Goal: Task Accomplishment & Management: Use online tool/utility

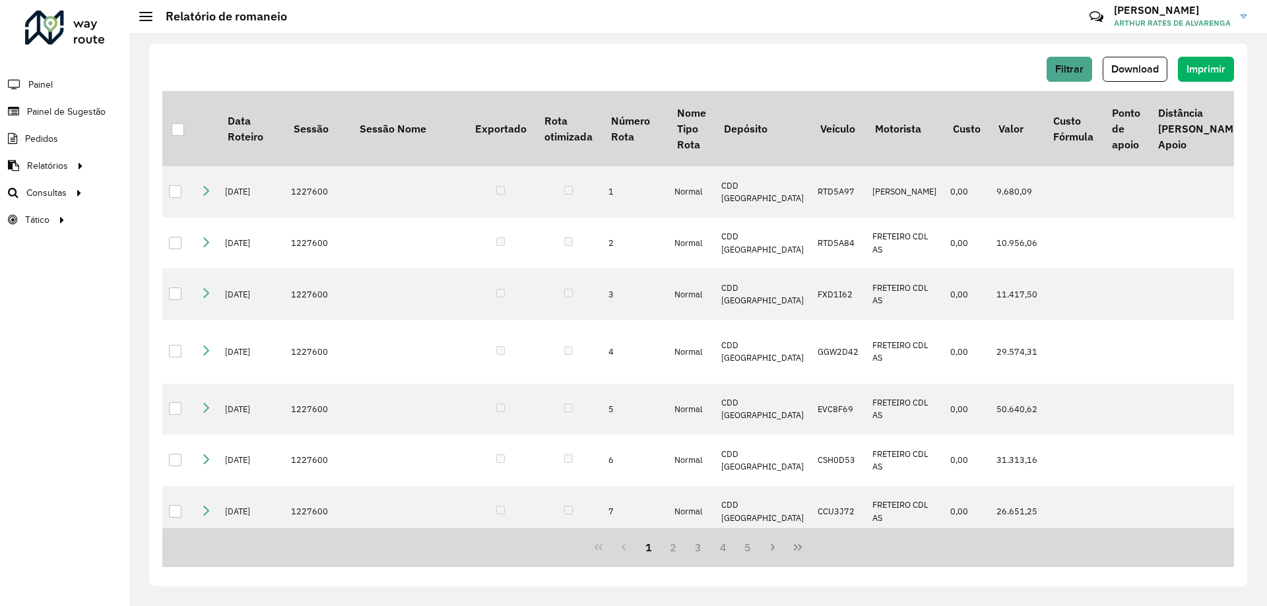
scroll to position [66, 0]
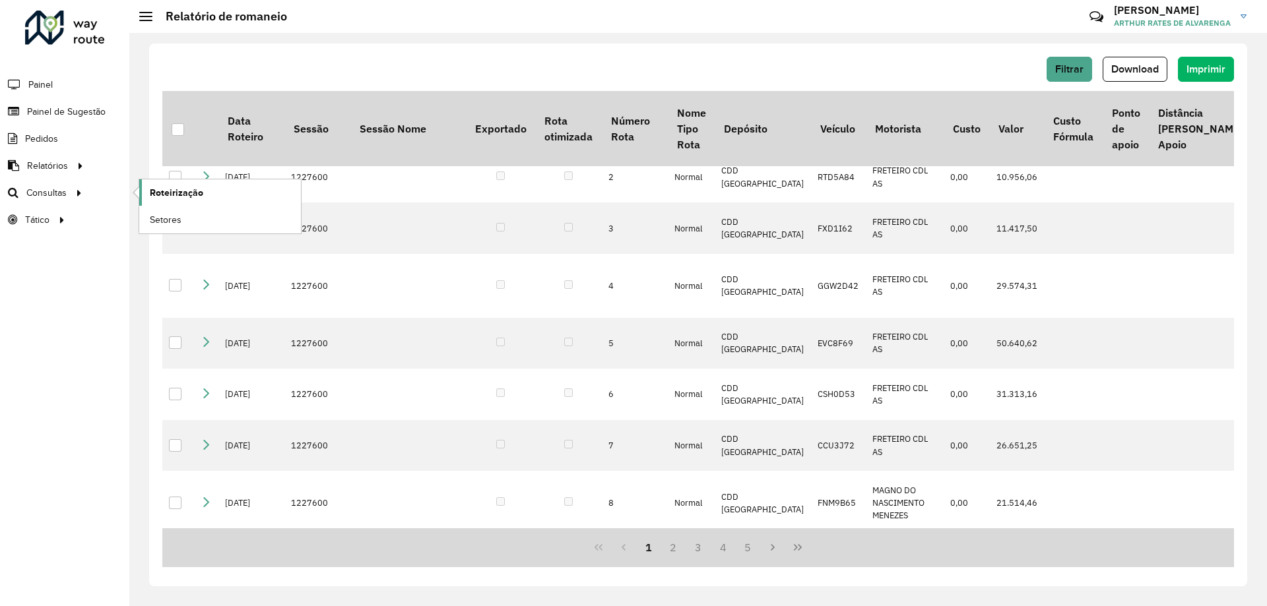
click at [244, 189] on link "Roteirização" at bounding box center [220, 192] width 162 height 26
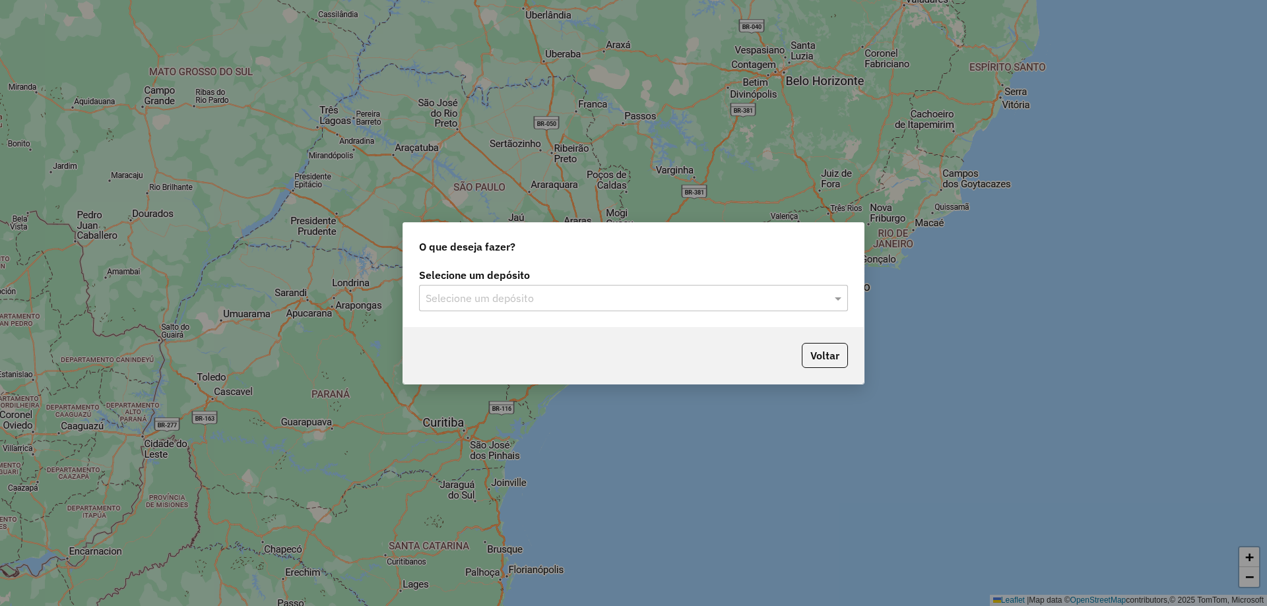
click at [769, 336] on div "Voltar" at bounding box center [633, 355] width 461 height 57
click at [779, 313] on div "Selecione um depósito Selecione um depósito" at bounding box center [633, 296] width 461 height 62
click at [762, 304] on input "text" at bounding box center [620, 299] width 389 height 16
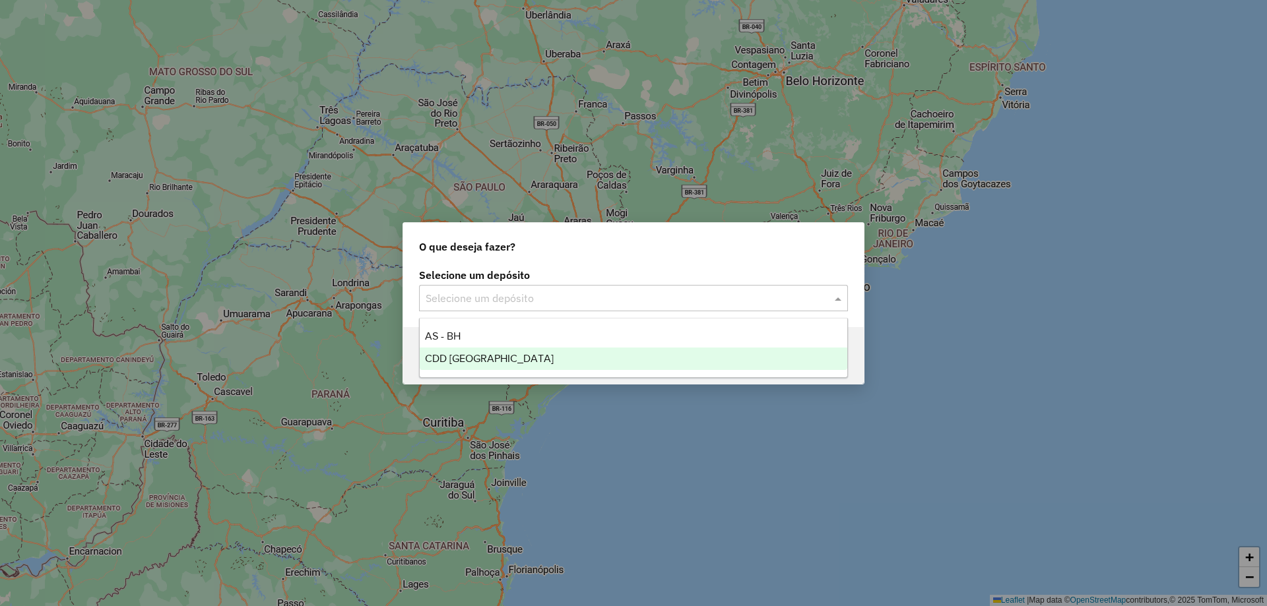
click at [604, 348] on div "CDD Belo Horizonte" at bounding box center [634, 359] width 428 height 22
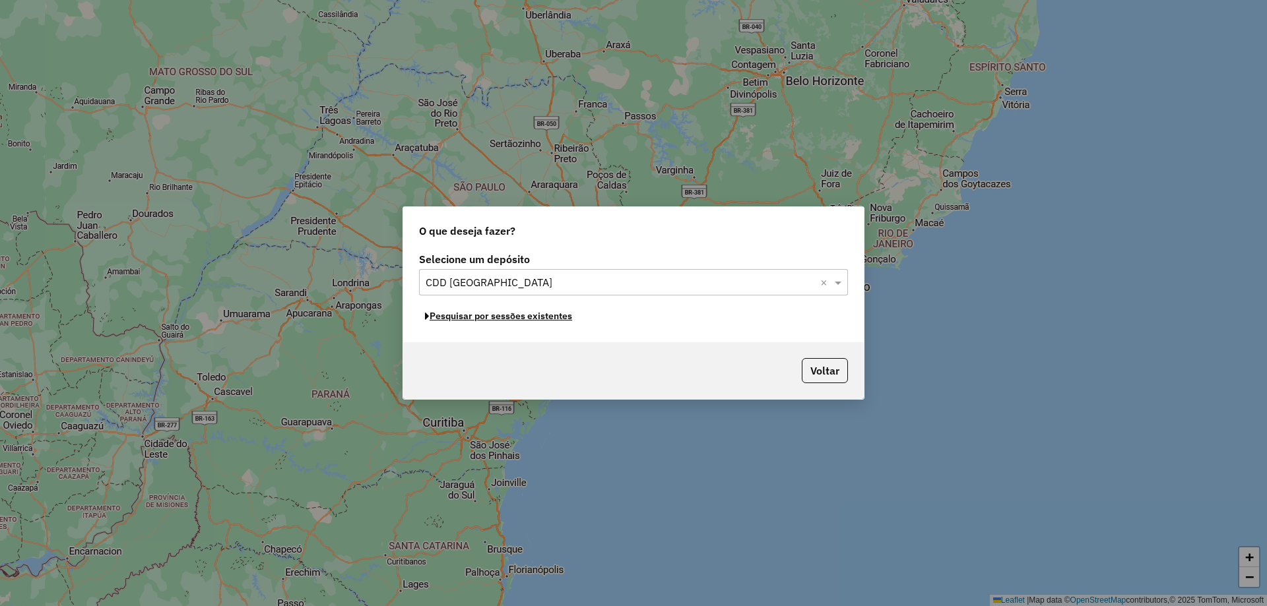
click at [521, 324] on button "Pesquisar por sessões existentes" at bounding box center [498, 316] width 159 height 20
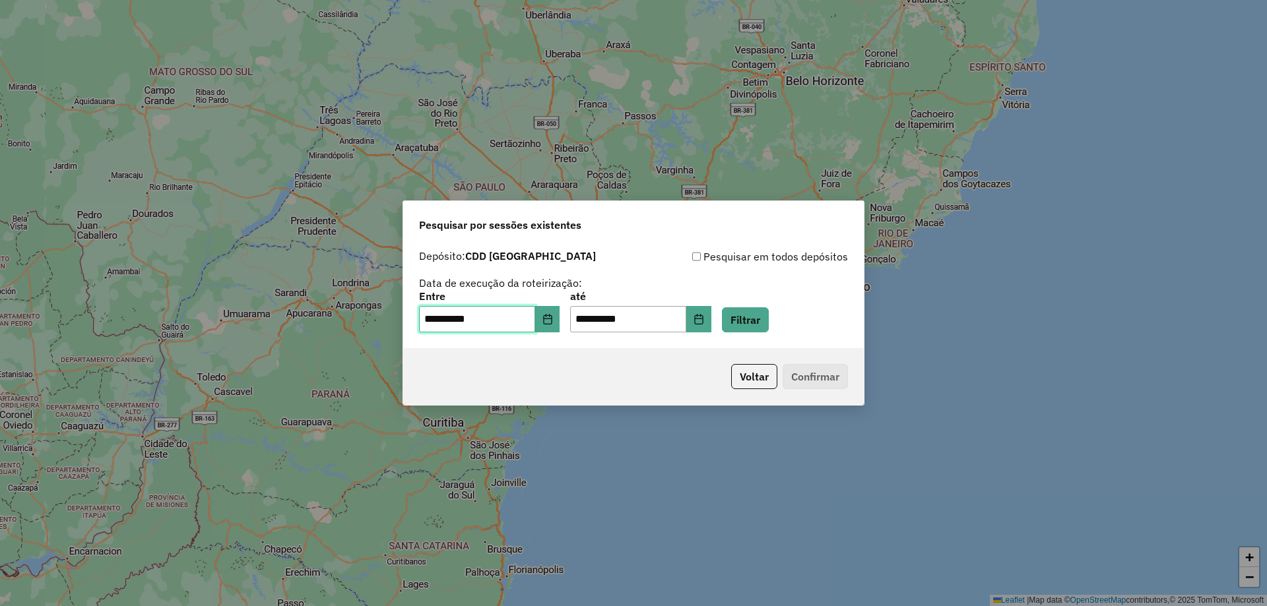
click at [452, 324] on input "**********" at bounding box center [477, 319] width 116 height 26
click at [426, 319] on input "**********" at bounding box center [477, 319] width 116 height 26
type input "**********"
click at [591, 318] on input "**********" at bounding box center [628, 319] width 116 height 26
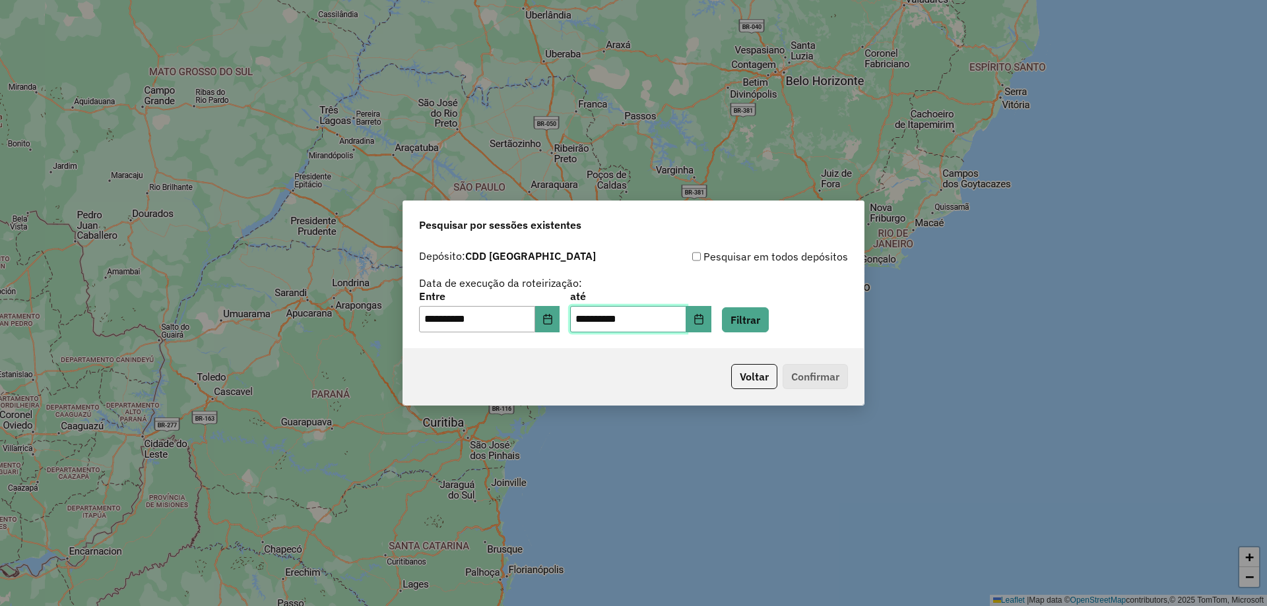
click at [591, 318] on input "**********" at bounding box center [628, 319] width 116 height 26
type input "**********"
click at [764, 327] on button "Filtrar" at bounding box center [745, 319] width 47 height 25
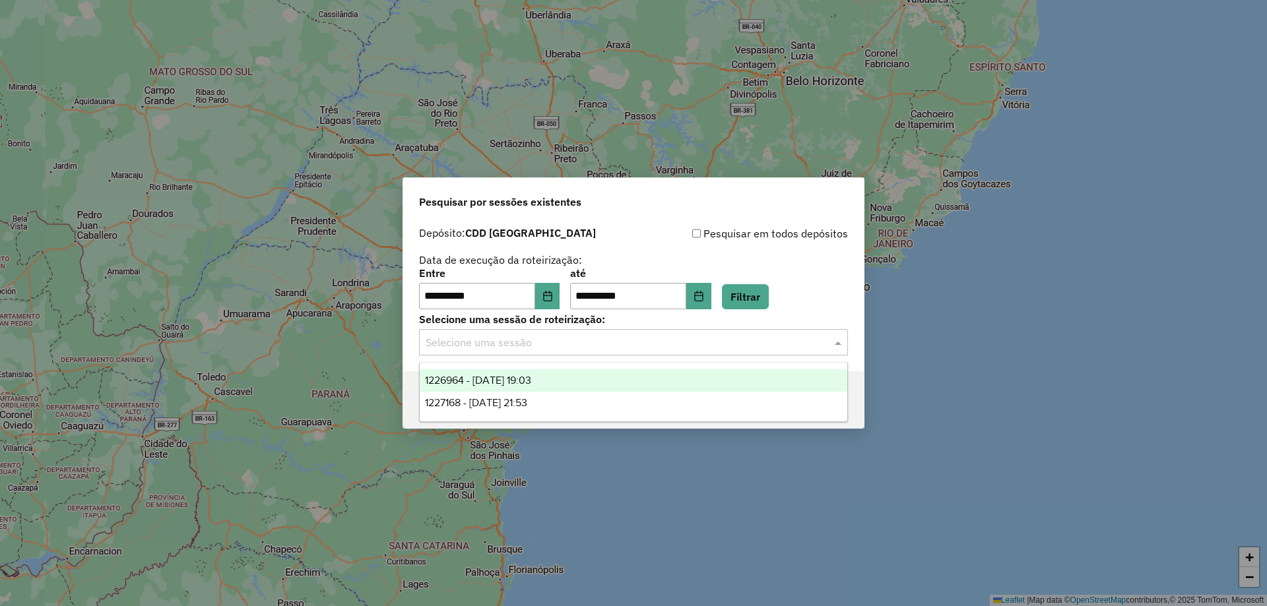
click at [734, 351] on div "Selecione uma sessão" at bounding box center [633, 342] width 429 height 26
click at [611, 379] on div "1226964 - [DATE] 19:03" at bounding box center [634, 380] width 428 height 22
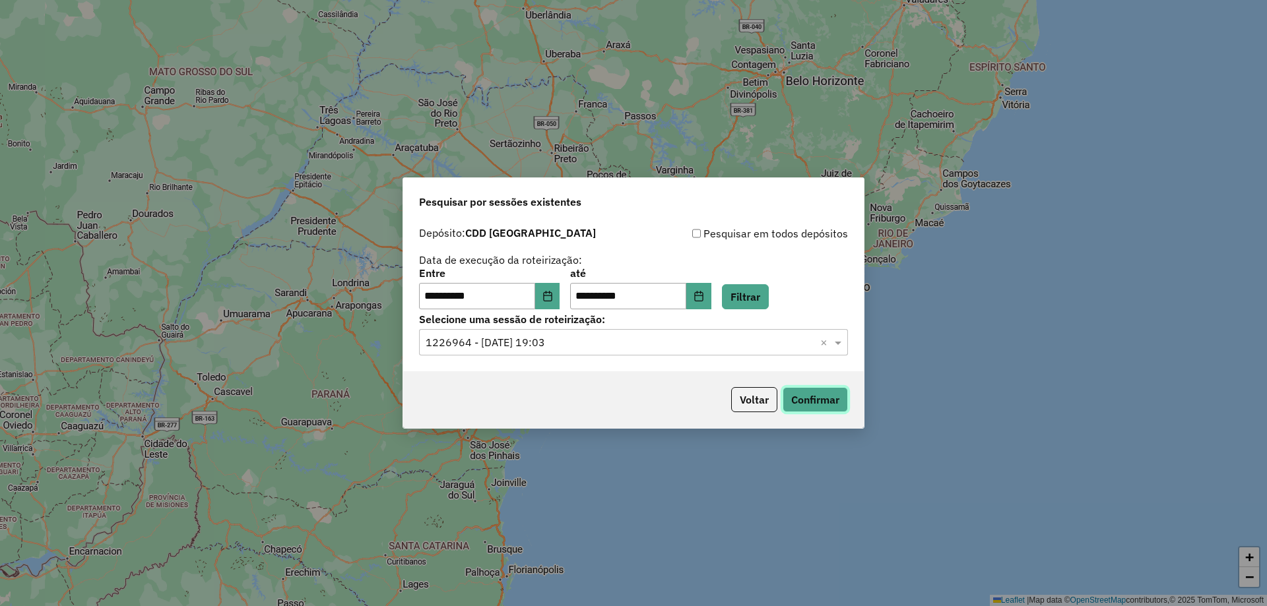
click at [804, 400] on button "Confirmar" at bounding box center [815, 399] width 65 height 25
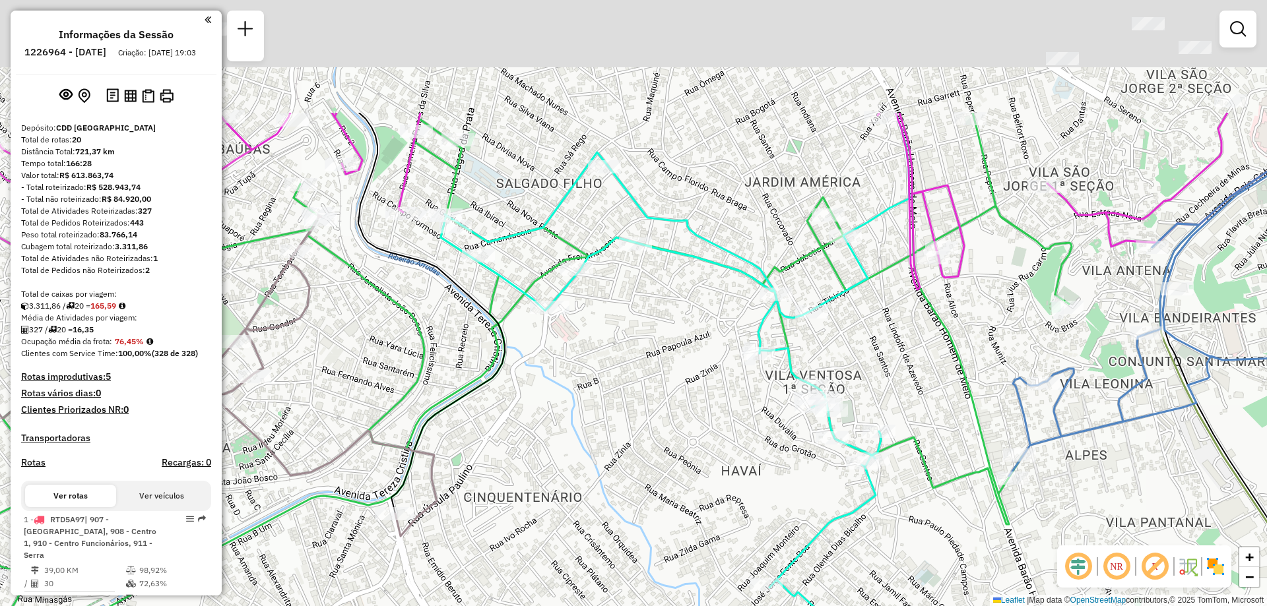
drag, startPoint x: 633, startPoint y: 247, endPoint x: 744, endPoint y: 421, distance: 205.9
click at [744, 421] on div "Janela de atendimento Grade de atendimento Capacidade Transportadoras Veículos …" at bounding box center [633, 303] width 1267 height 606
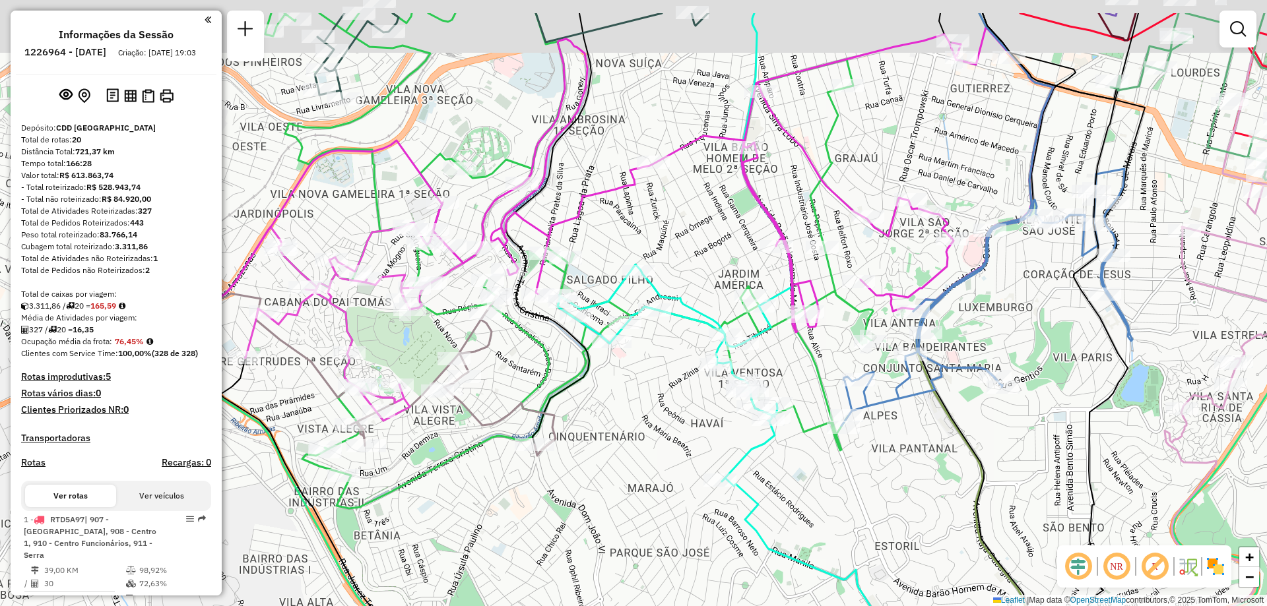
drag, startPoint x: 641, startPoint y: 194, endPoint x: 656, endPoint y: 269, distance: 76.1
click at [656, 269] on div "Janela de atendimento Grade de atendimento Capacidade Transportadoras Veículos …" at bounding box center [633, 303] width 1267 height 606
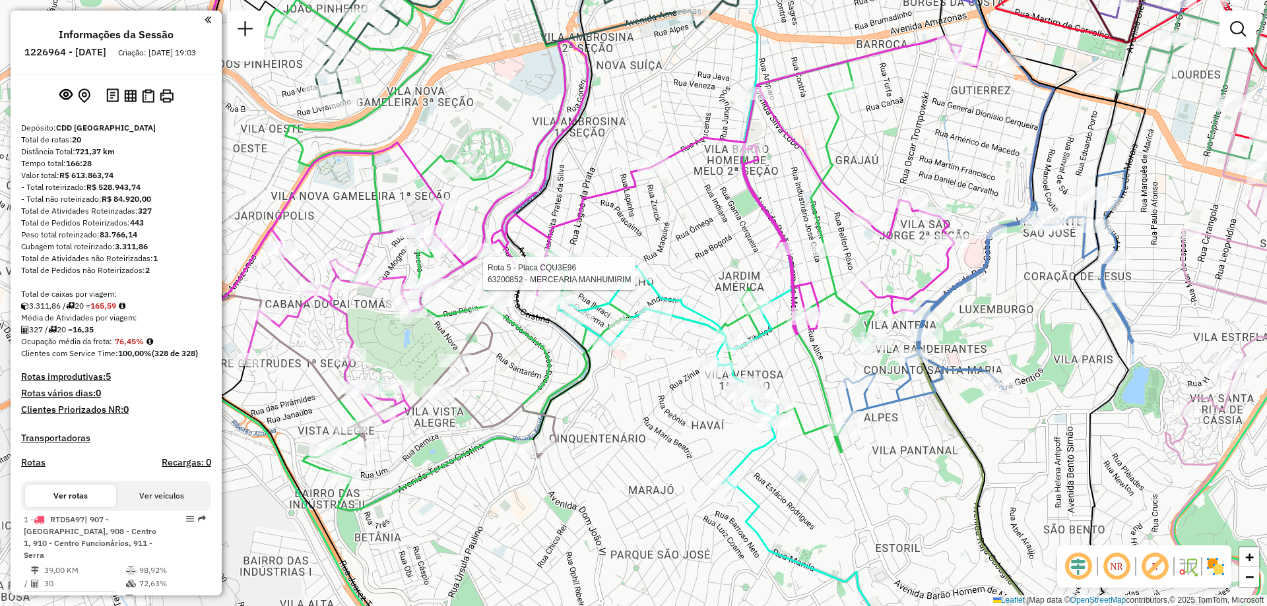
select select "**********"
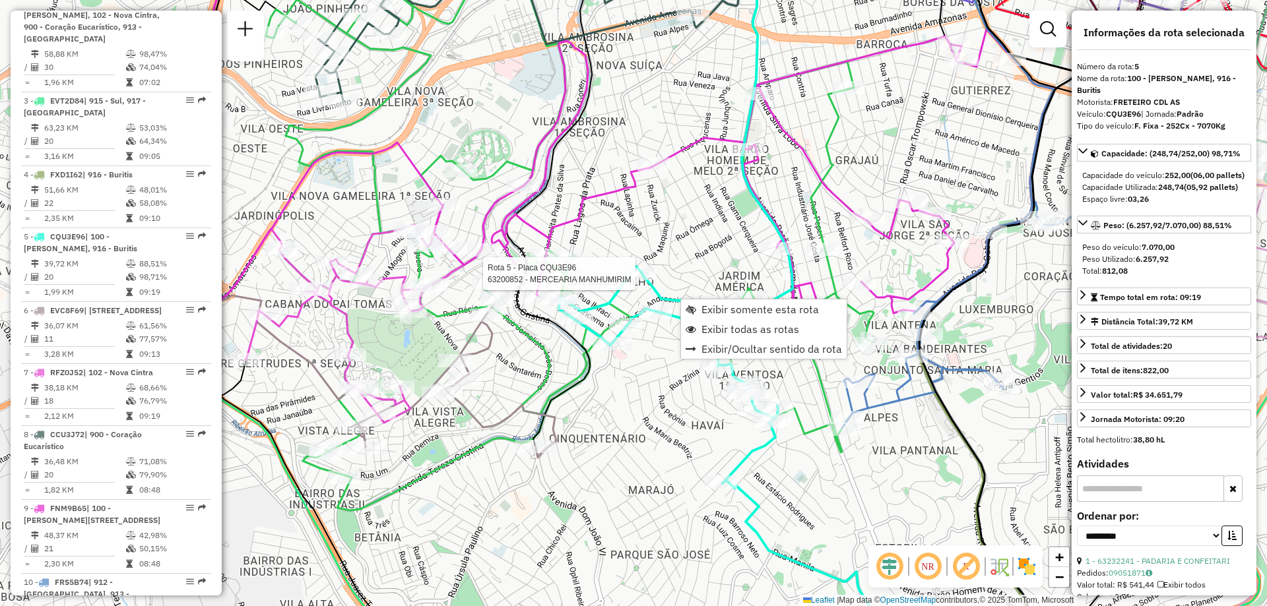
scroll to position [820, 0]
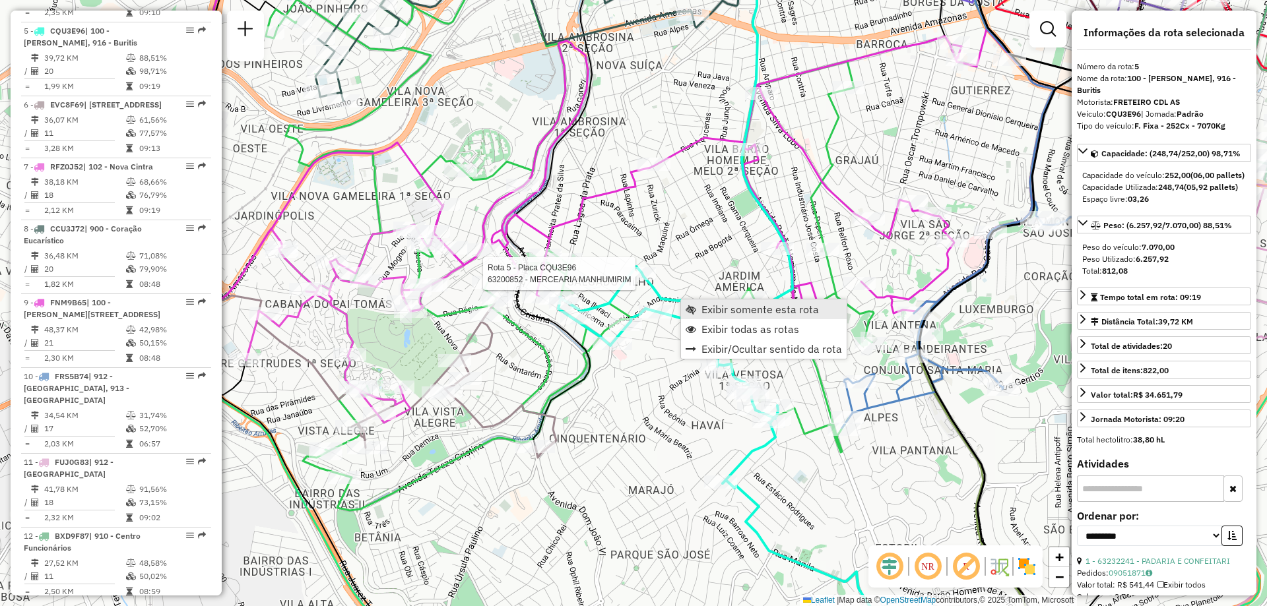
click at [769, 304] on span "Exibir somente esta rota" at bounding box center [759, 309] width 117 height 11
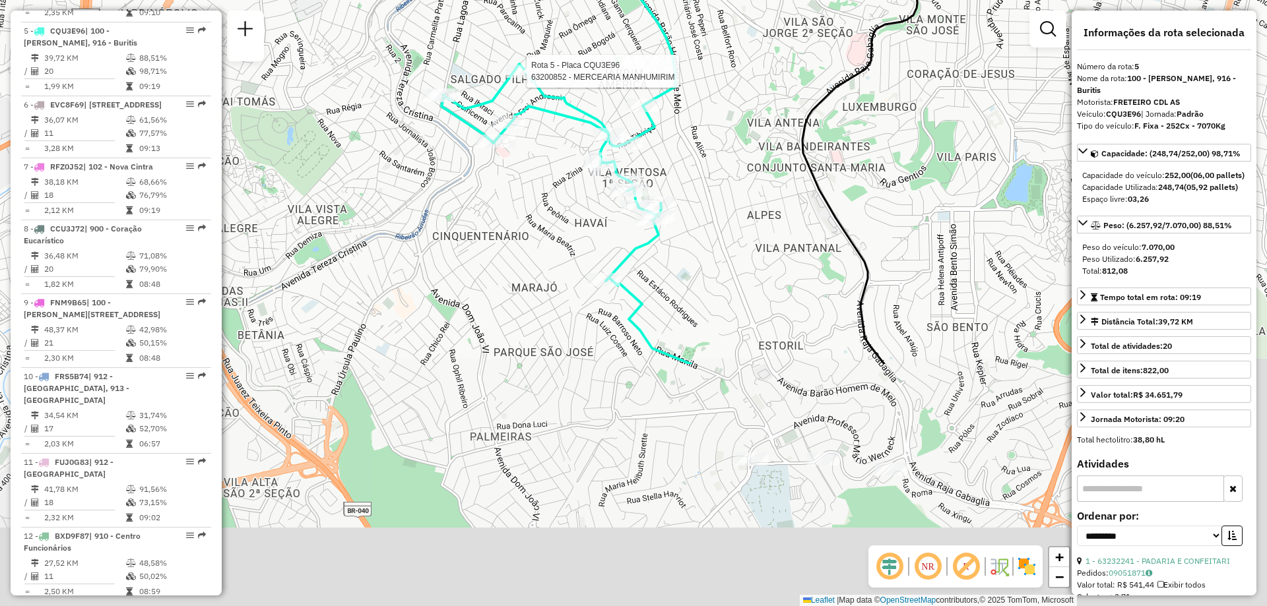
drag, startPoint x: 656, startPoint y: 379, endPoint x: 653, endPoint y: 117, distance: 262.0
click at [653, 117] on icon at bounding box center [565, 214] width 249 height 300
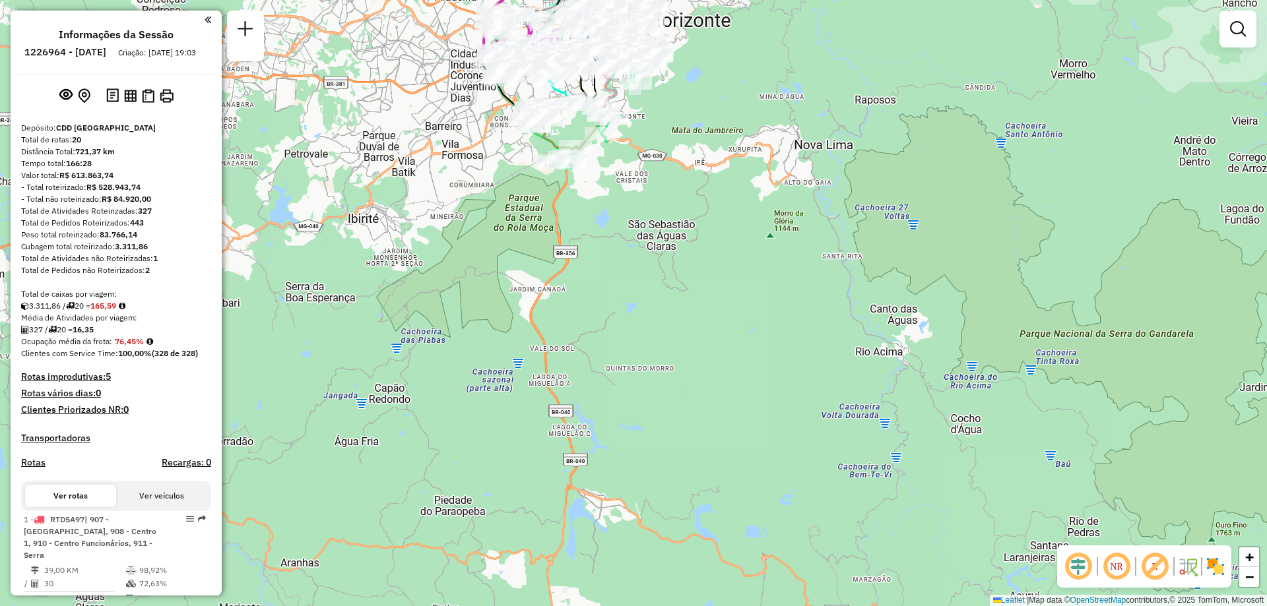
click at [207, 18] on div "Informações da Sessão 1226964 - 09/08/2025 Criação: 08/08/2025 19:03 Depósito: …" at bounding box center [116, 303] width 211 height 585
drag, startPoint x: 198, startPoint y: 15, endPoint x: 204, endPoint y: 20, distance: 8.4
click at [203, 19] on div at bounding box center [113, 20] width 195 height 18
click at [205, 20] on em at bounding box center [208, 20] width 7 height 12
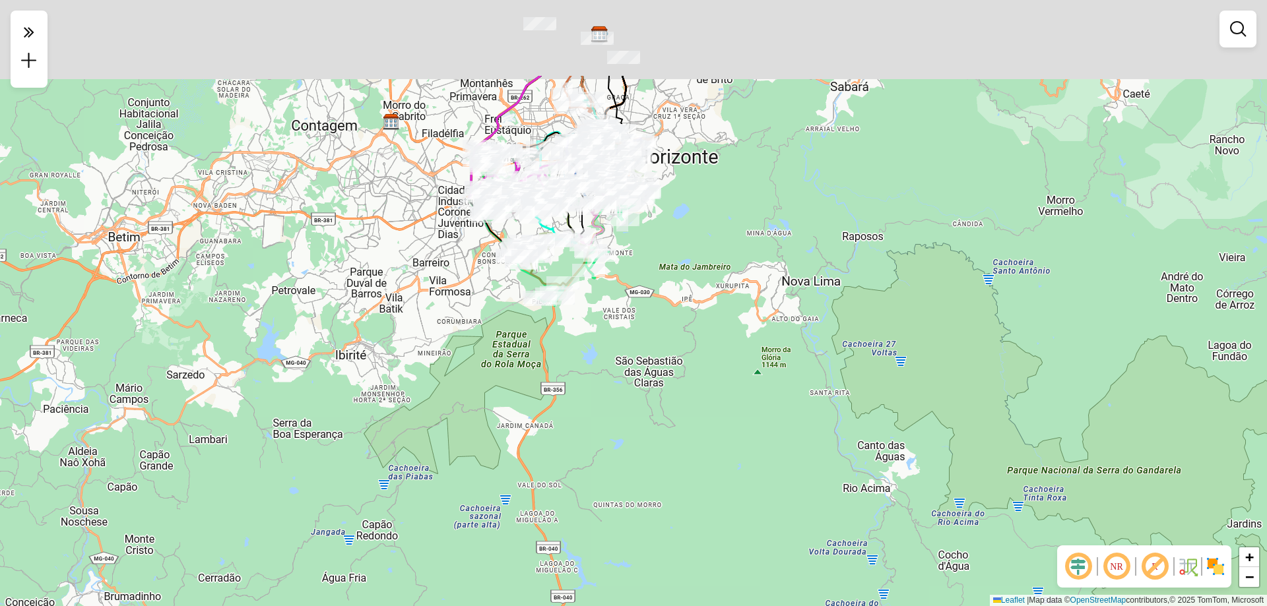
drag, startPoint x: 656, startPoint y: 265, endPoint x: 651, endPoint y: 302, distance: 37.4
click at [651, 302] on div "Janela de atendimento Grade de atendimento Capacidade Transportadoras Veículos …" at bounding box center [633, 303] width 1267 height 606
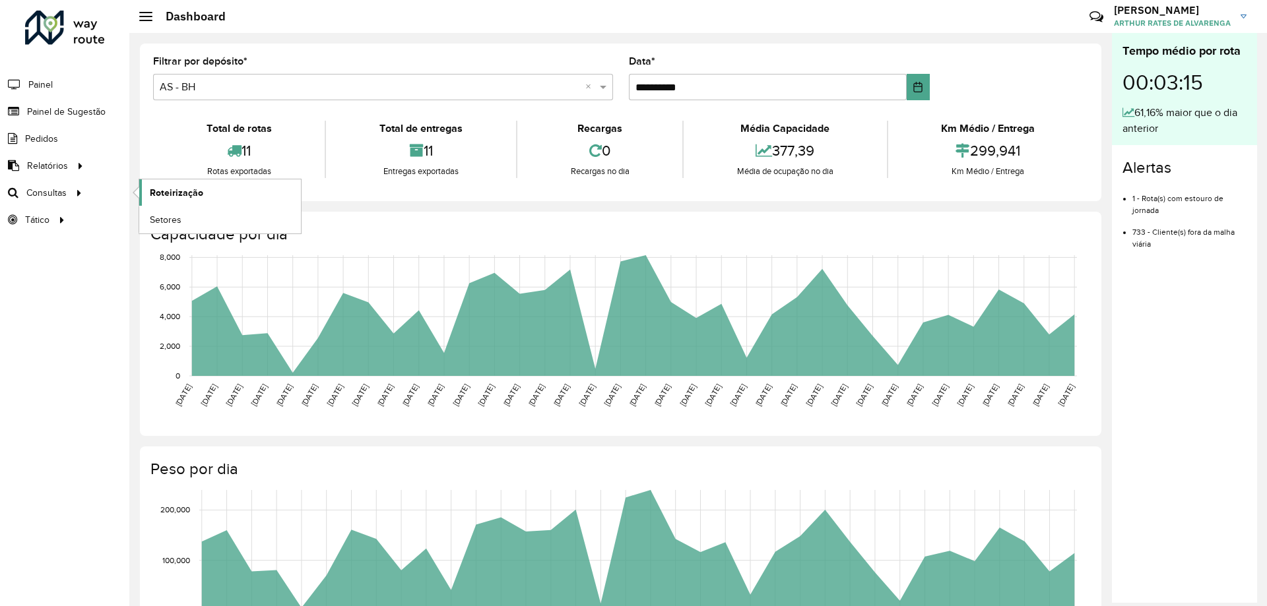
click at [191, 190] on span "Roteirização" at bounding box center [176, 193] width 53 height 14
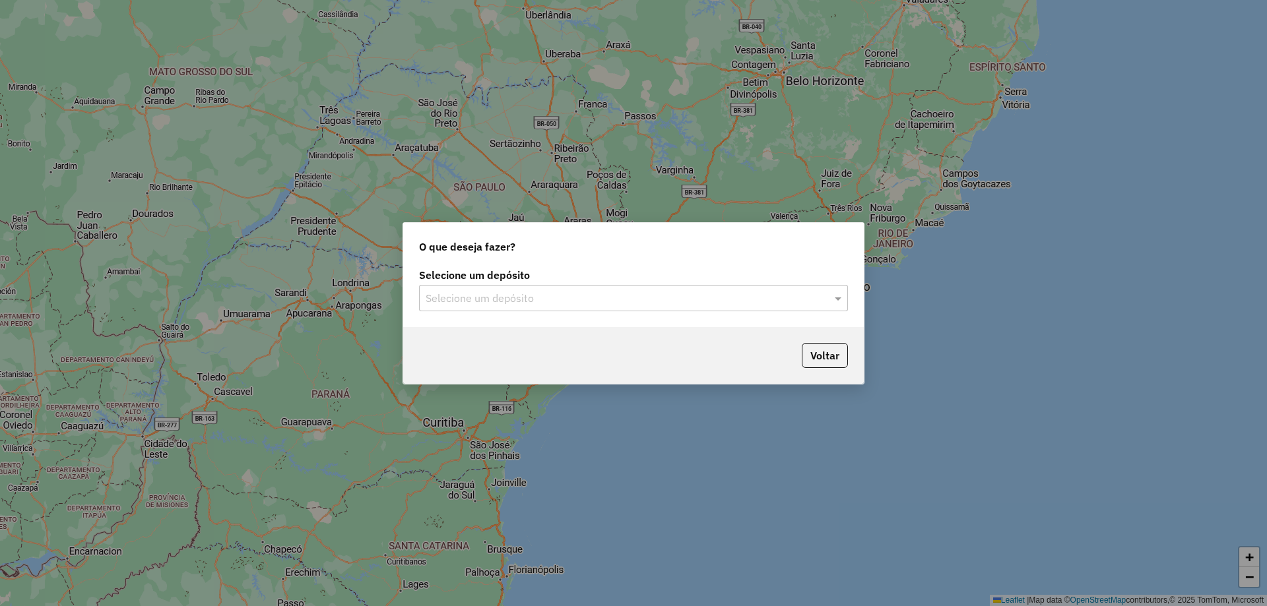
click at [714, 283] on div "Selecione um depósito Selecione um depósito" at bounding box center [633, 291] width 429 height 41
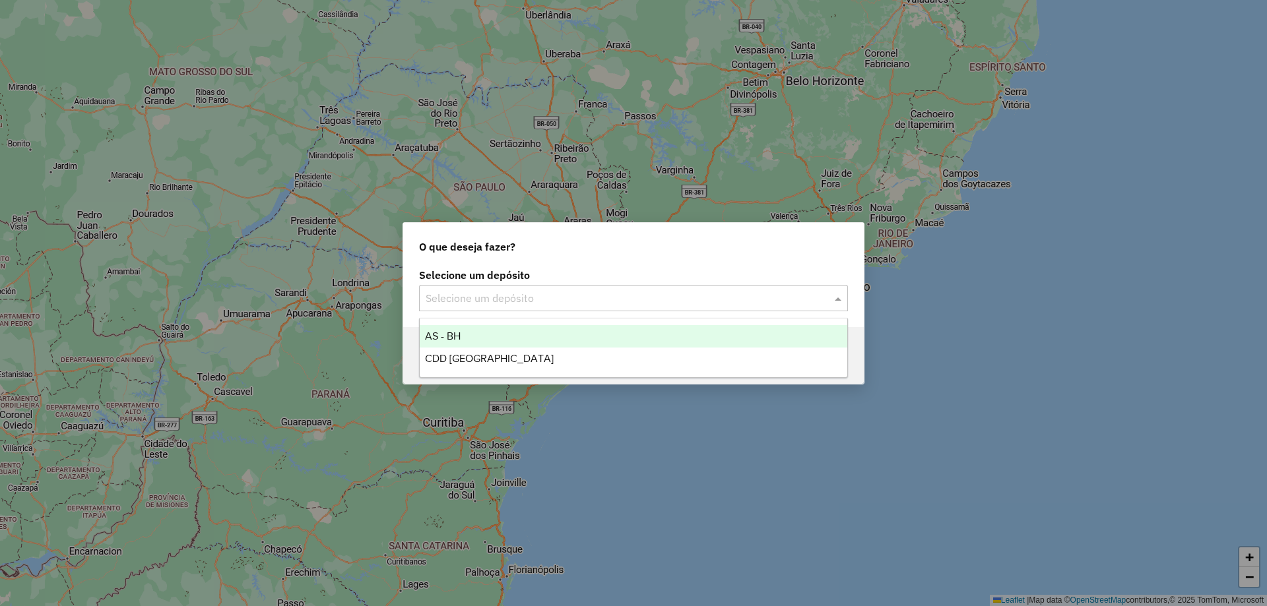
click at [713, 291] on input "text" at bounding box center [620, 299] width 389 height 16
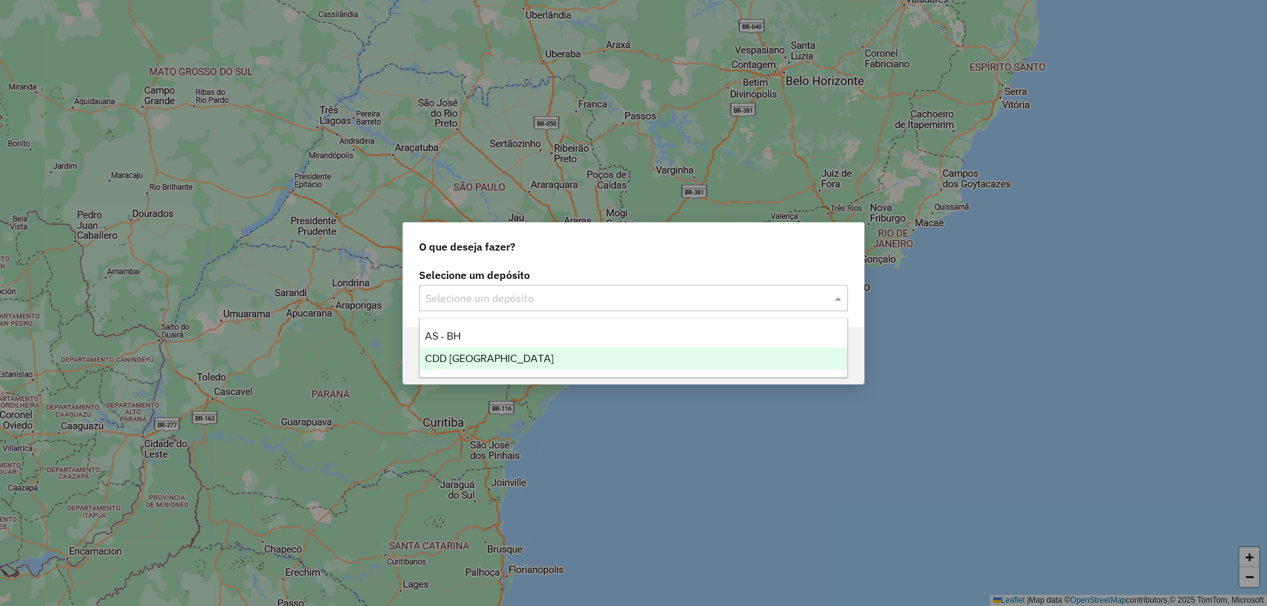
click at [536, 358] on div "CDD [GEOGRAPHIC_DATA]" at bounding box center [634, 359] width 428 height 22
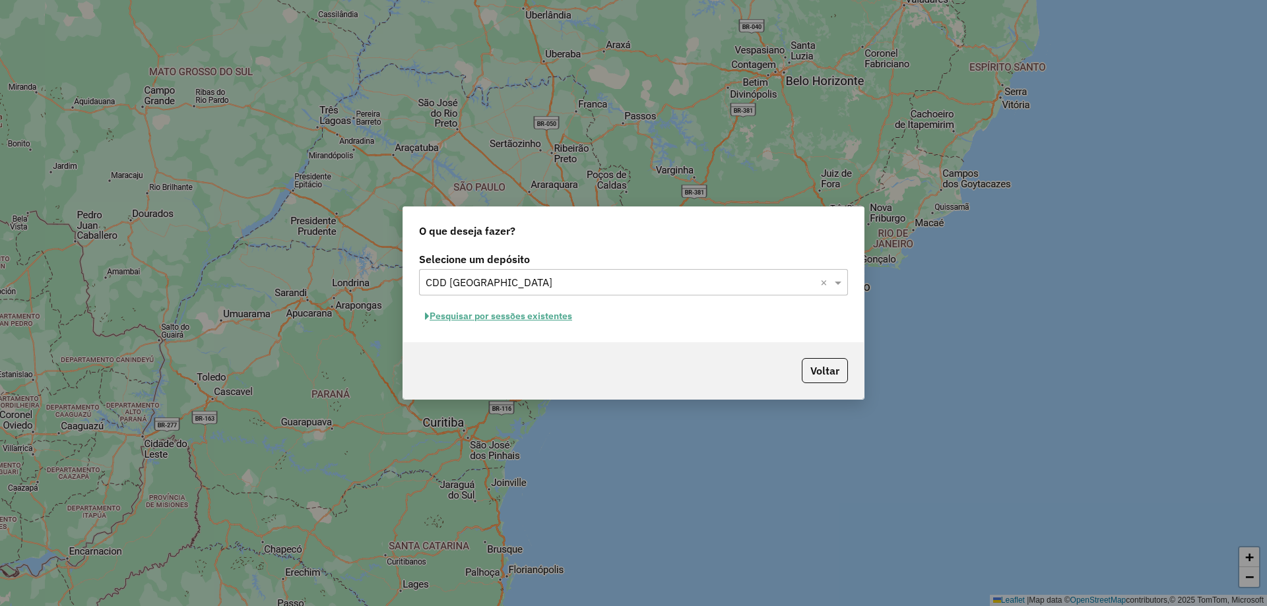
click at [522, 311] on button "Pesquisar por sessões existentes" at bounding box center [498, 316] width 159 height 20
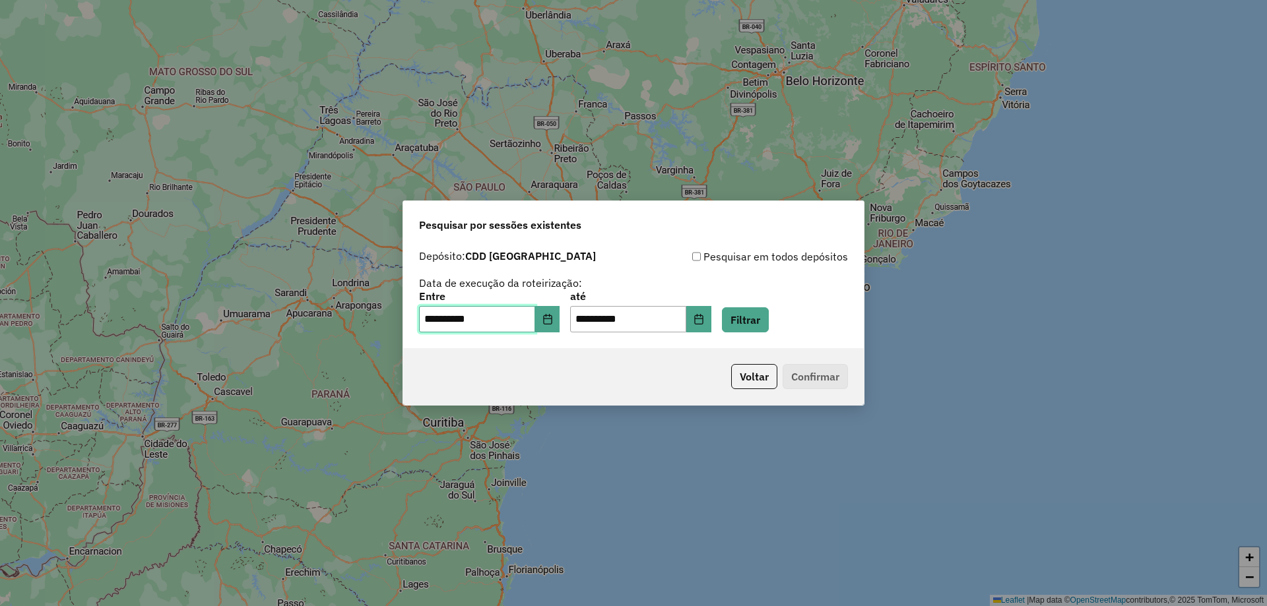
click at [424, 315] on input "**********" at bounding box center [477, 319] width 116 height 26
type input "**********"
click at [593, 321] on input "**********" at bounding box center [628, 319] width 116 height 26
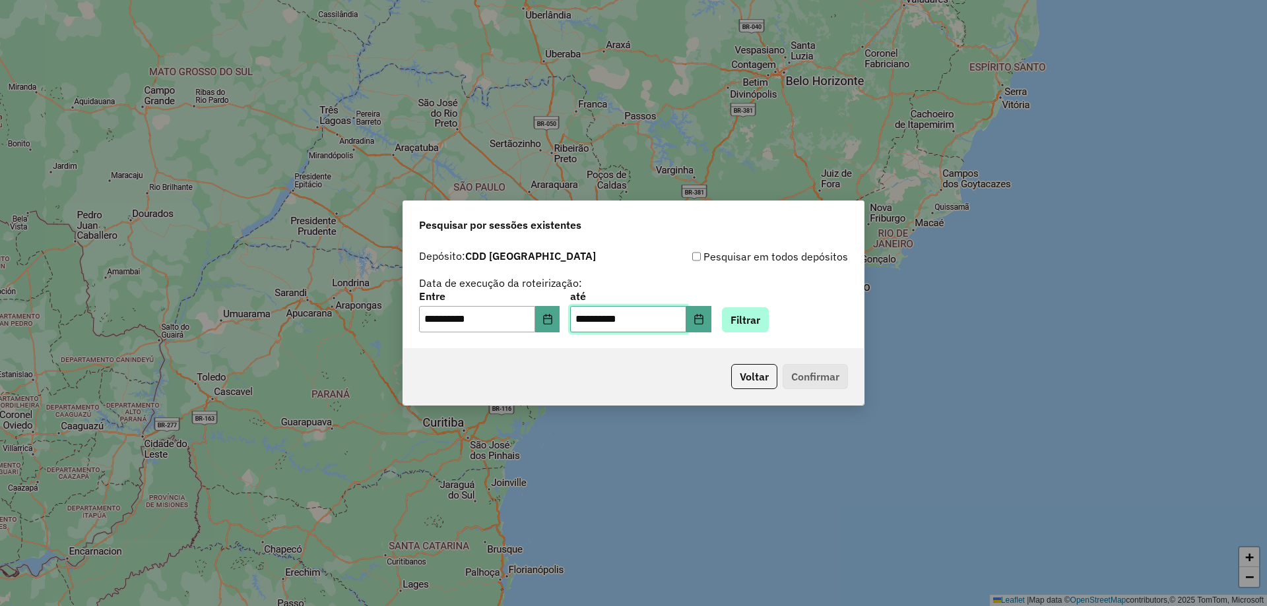
type input "**********"
click at [769, 317] on button "Filtrar" at bounding box center [745, 319] width 47 height 25
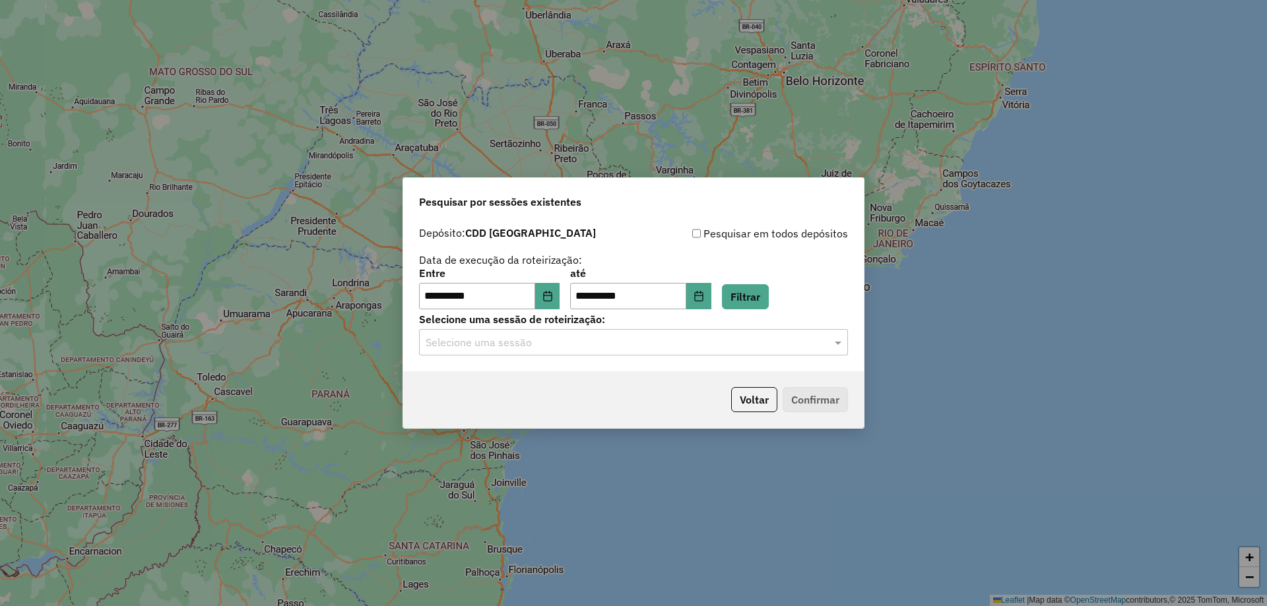
click at [563, 345] on input "text" at bounding box center [620, 343] width 389 height 16
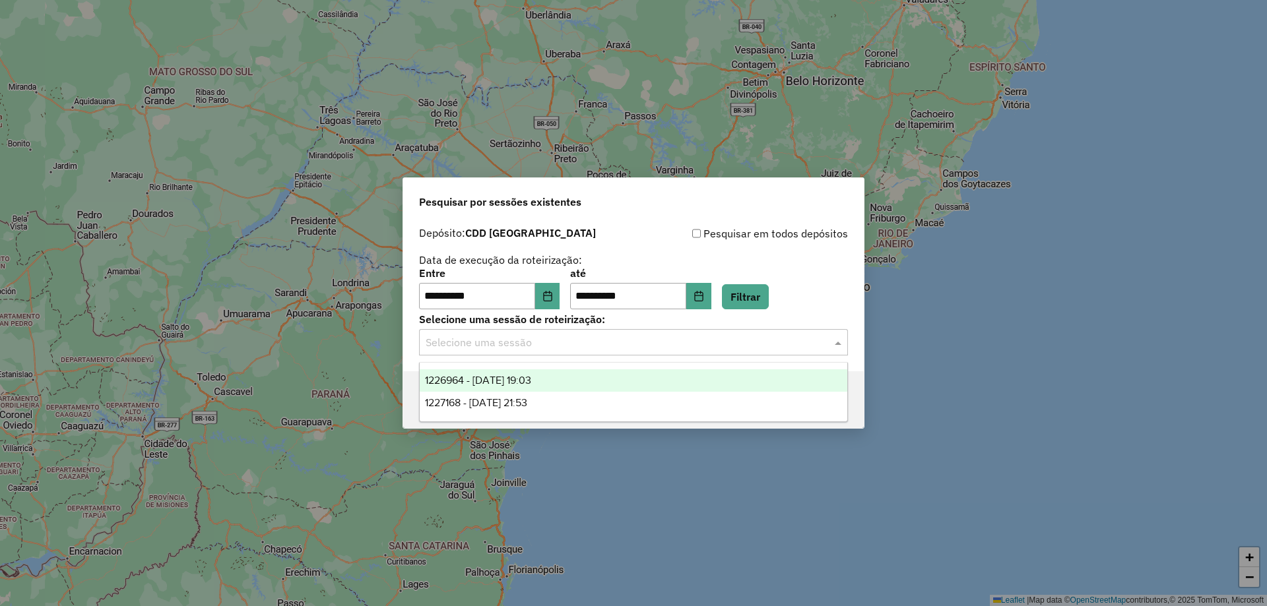
click at [525, 383] on span "1226964 - 09/08/2025 19:03" at bounding box center [478, 380] width 106 height 11
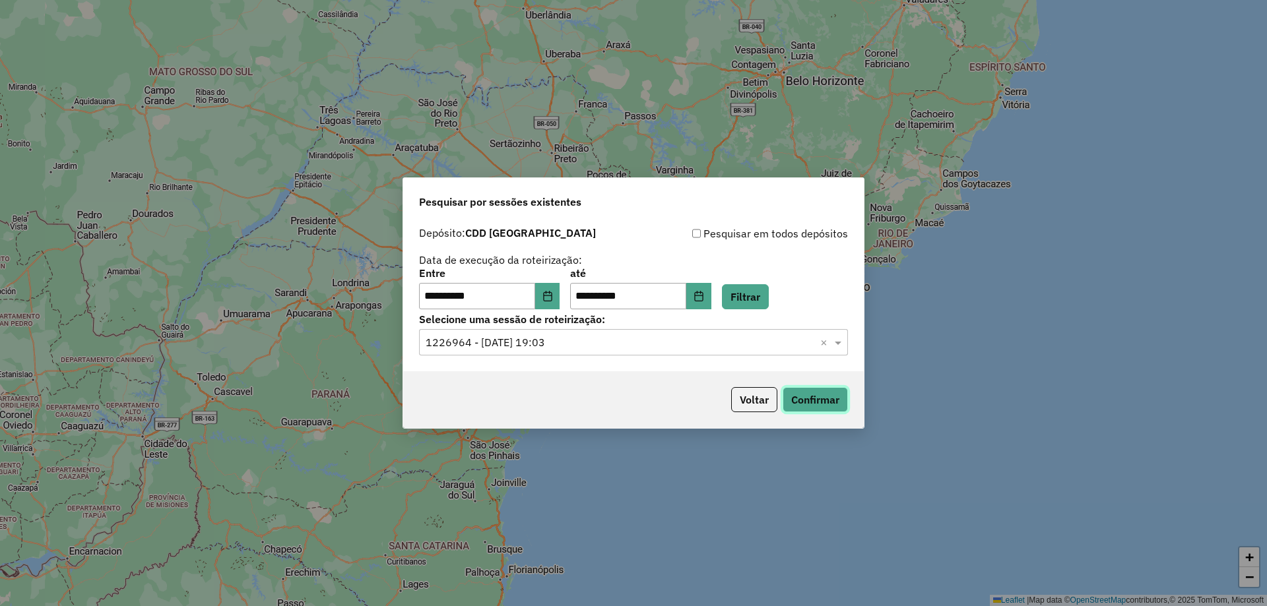
click at [803, 395] on button "Confirmar" at bounding box center [815, 399] width 65 height 25
click at [425, 294] on input "**********" at bounding box center [477, 296] width 116 height 26
type input "**********"
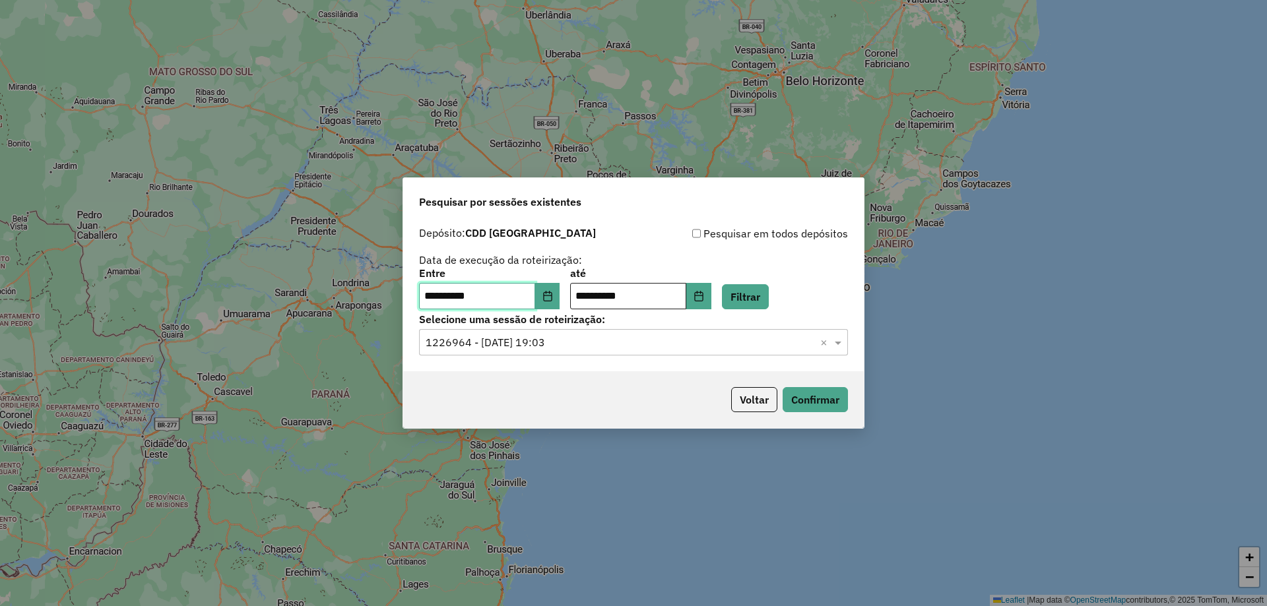
type input "**********"
click at [589, 294] on input "**********" at bounding box center [628, 296] width 116 height 26
click at [812, 406] on button "Confirmar" at bounding box center [815, 399] width 65 height 25
click at [759, 285] on button "Filtrar" at bounding box center [745, 296] width 47 height 25
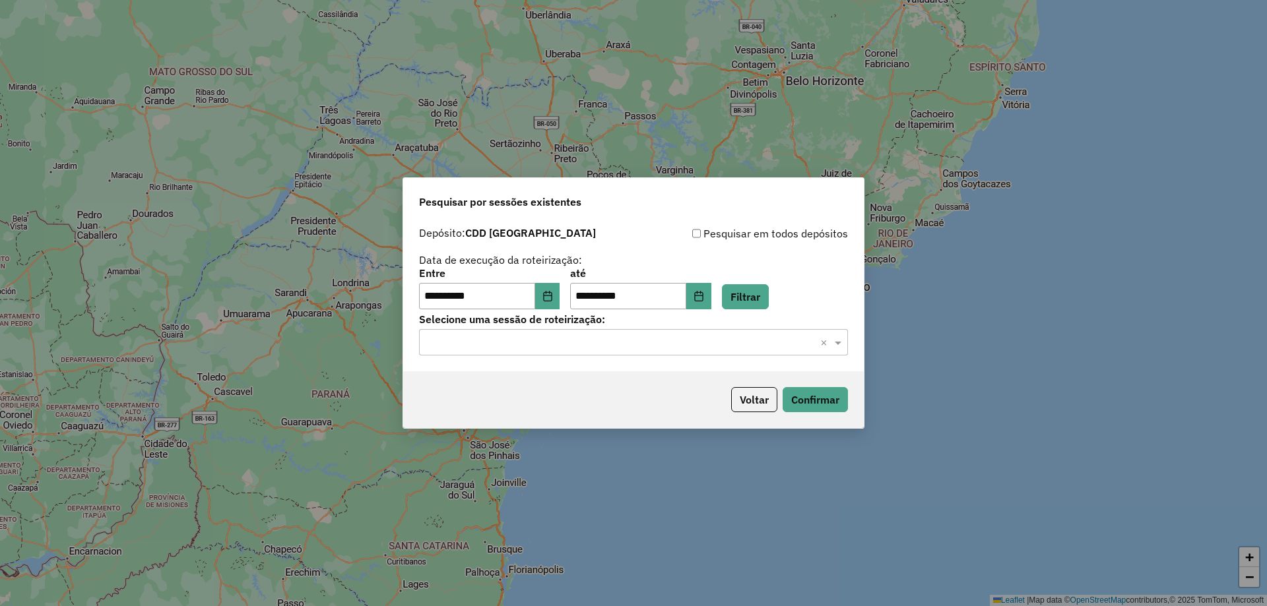
click at [656, 341] on input "text" at bounding box center [620, 343] width 389 height 16
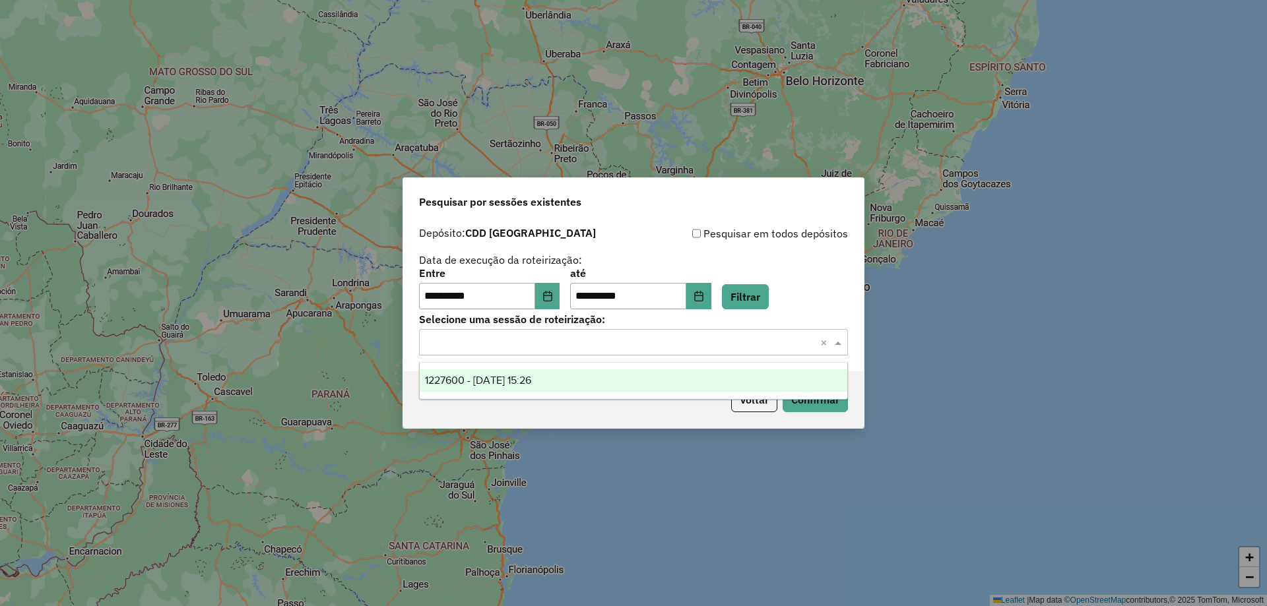
drag, startPoint x: 546, startPoint y: 382, endPoint x: 616, endPoint y: 383, distance: 69.9
click at [531, 383] on span "1227600 - 11/08/2025 15:26" at bounding box center [478, 380] width 106 height 11
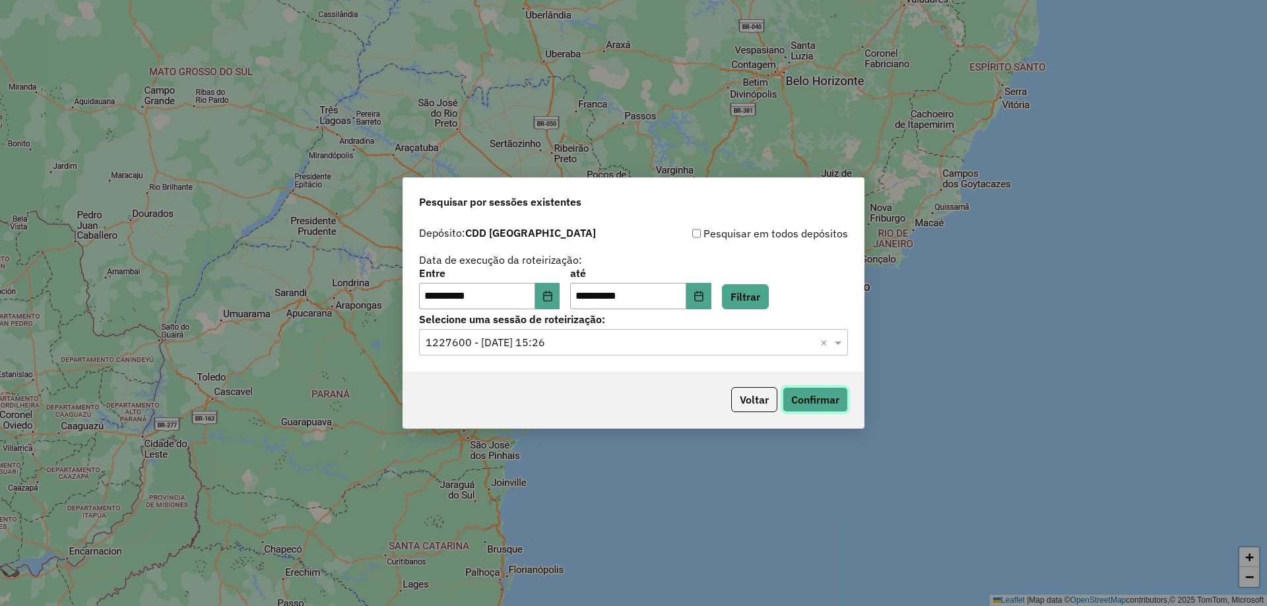
click at [841, 397] on button "Confirmar" at bounding box center [815, 399] width 65 height 25
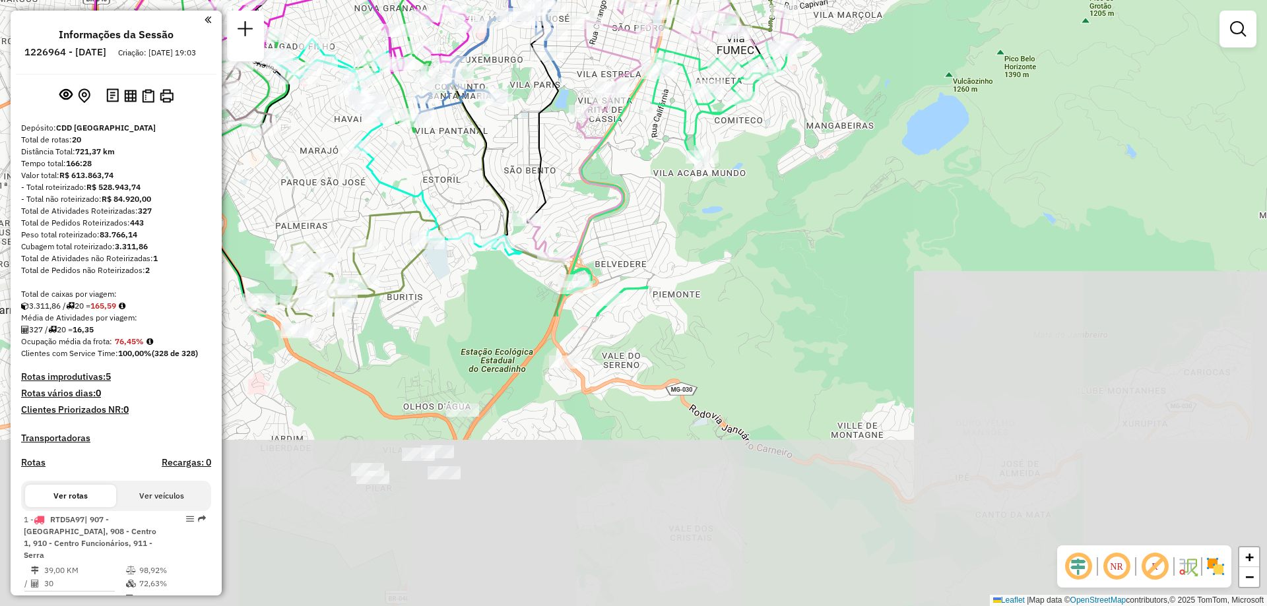
drag, startPoint x: 502, startPoint y: 405, endPoint x: 719, endPoint y: 55, distance: 411.8
click at [719, 55] on icon at bounding box center [673, 177] width 232 height 279
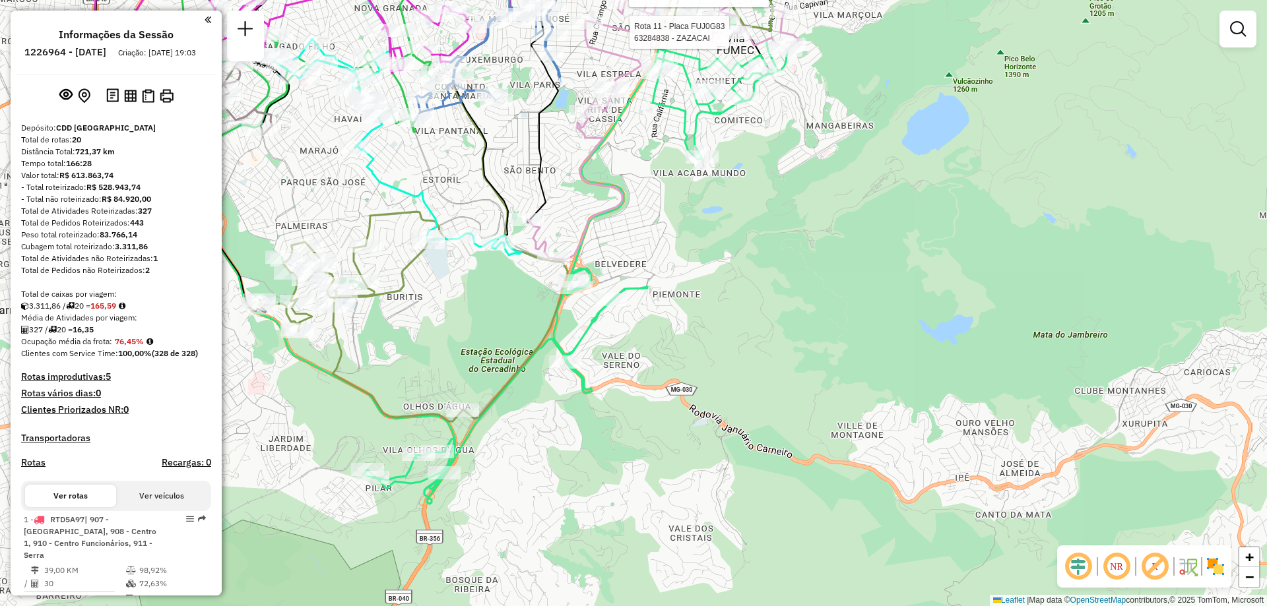
select select "**********"
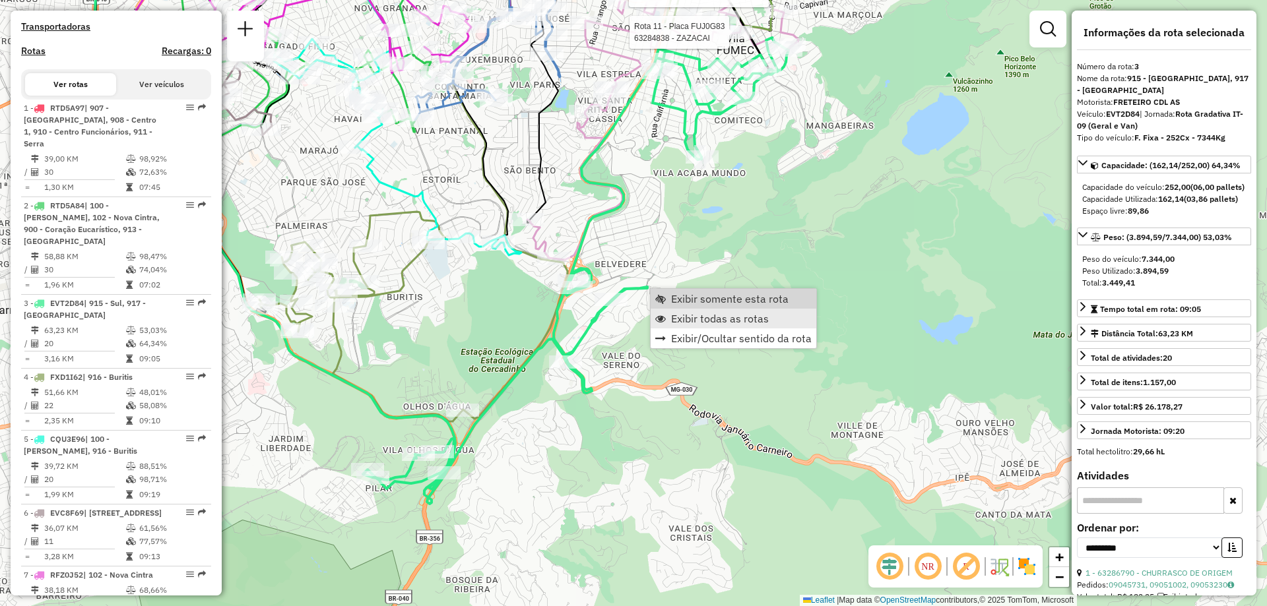
scroll to position [684, 0]
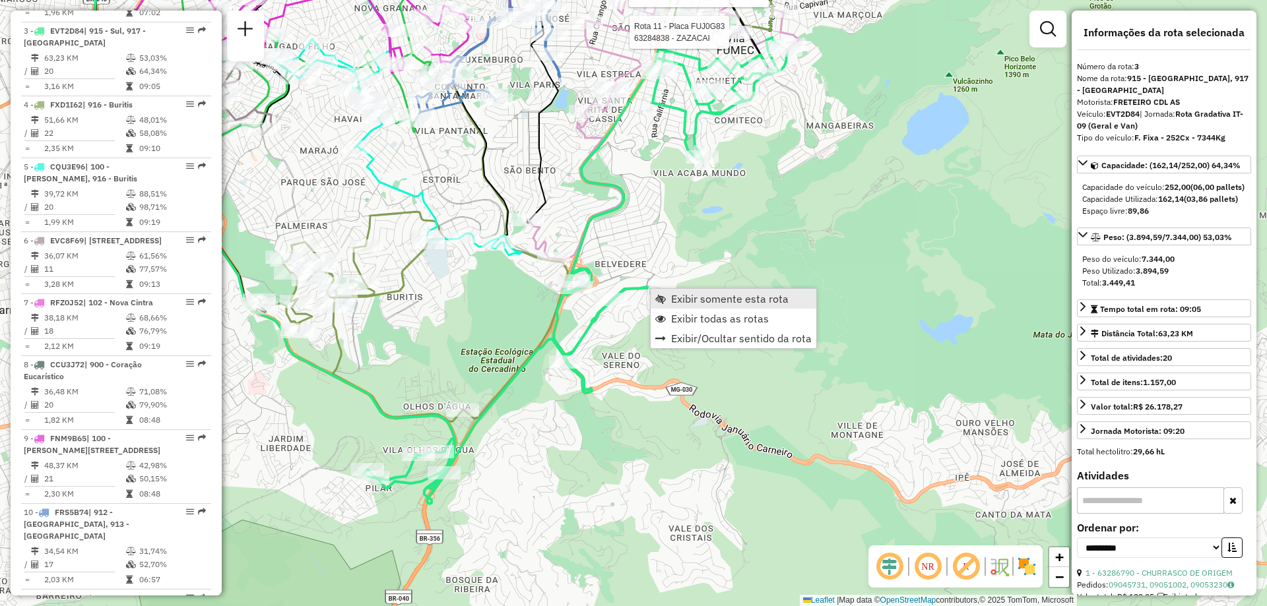
click at [720, 304] on span "Exibir somente esta rota" at bounding box center [729, 299] width 117 height 11
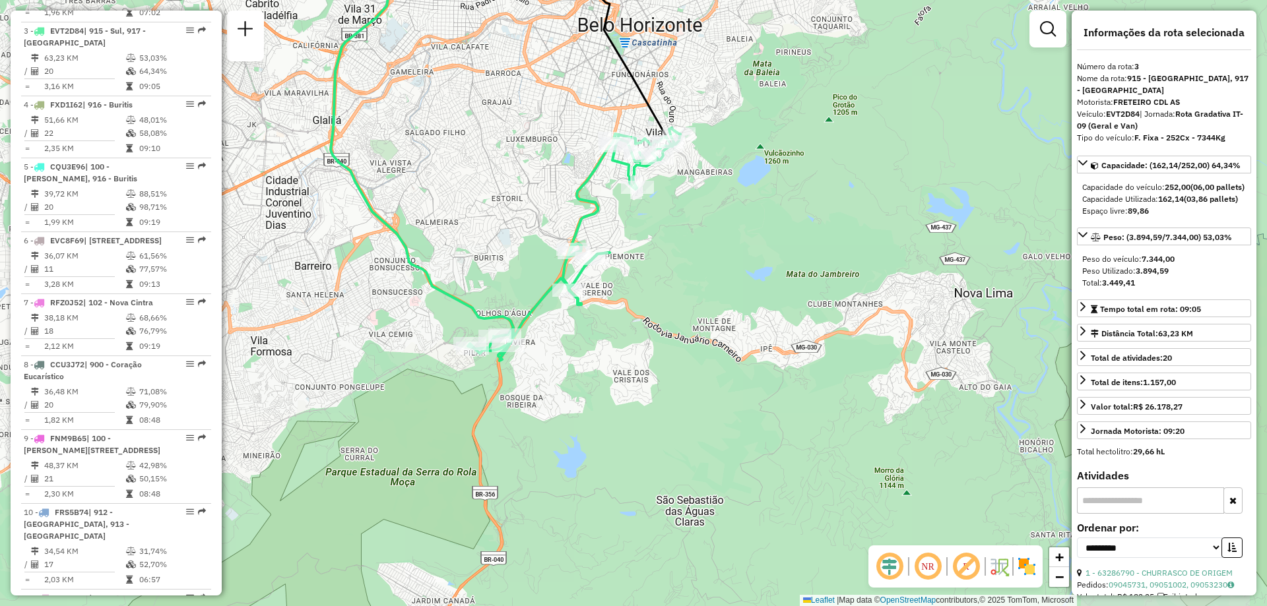
drag, startPoint x: 606, startPoint y: 244, endPoint x: 575, endPoint y: 220, distance: 40.0
click at [575, 220] on icon at bounding box center [574, 244] width 212 height 233
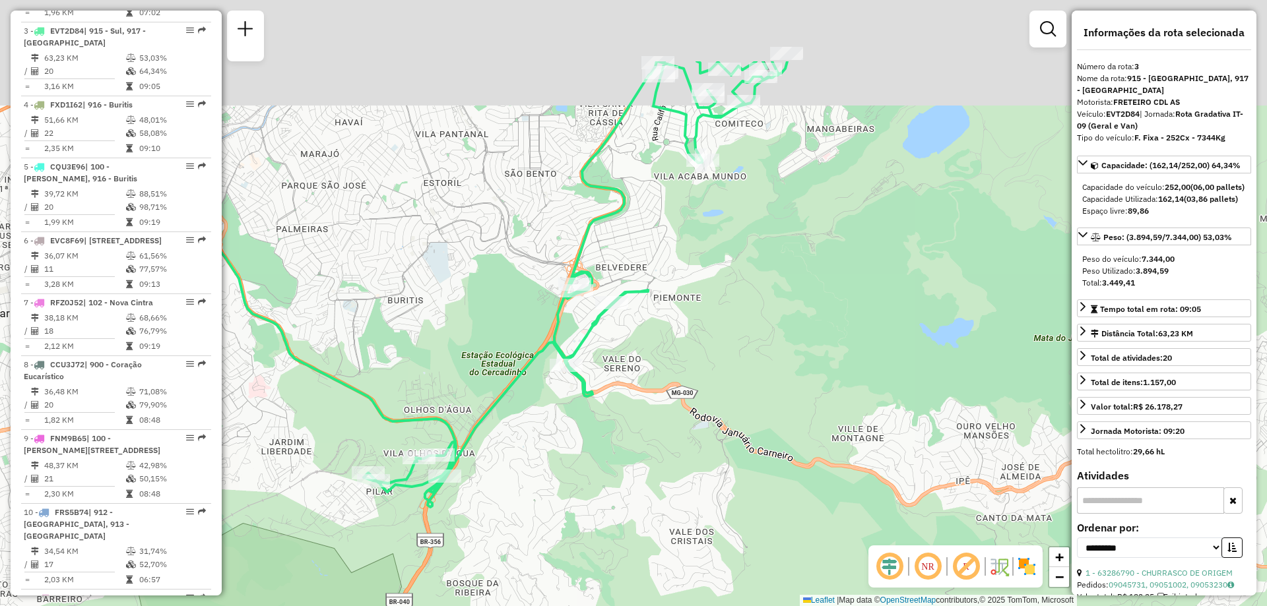
drag, startPoint x: 676, startPoint y: 283, endPoint x: 717, endPoint y: 395, distance: 119.4
click at [717, 395] on div "Janela de atendimento Grade de atendimento Capacidade Transportadoras Veículos …" at bounding box center [633, 303] width 1267 height 606
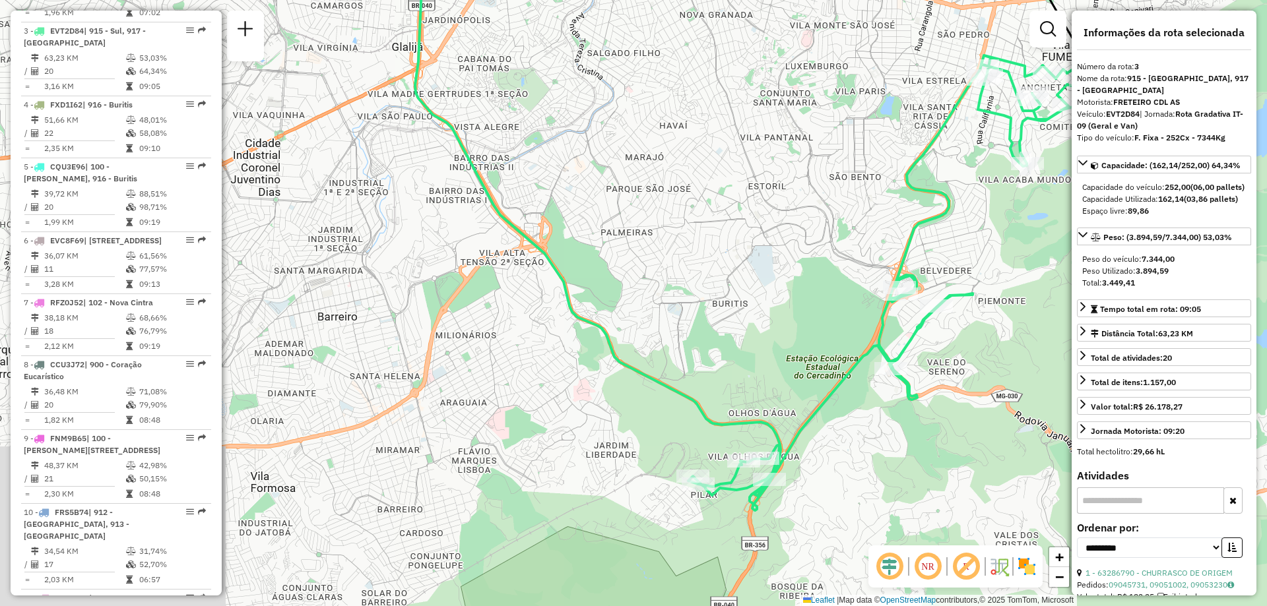
drag, startPoint x: 381, startPoint y: 294, endPoint x: 693, endPoint y: 269, distance: 313.1
click at [693, 269] on div "Janela de atendimento Grade de atendimento Capacidade Transportadoras Veículos …" at bounding box center [633, 303] width 1267 height 606
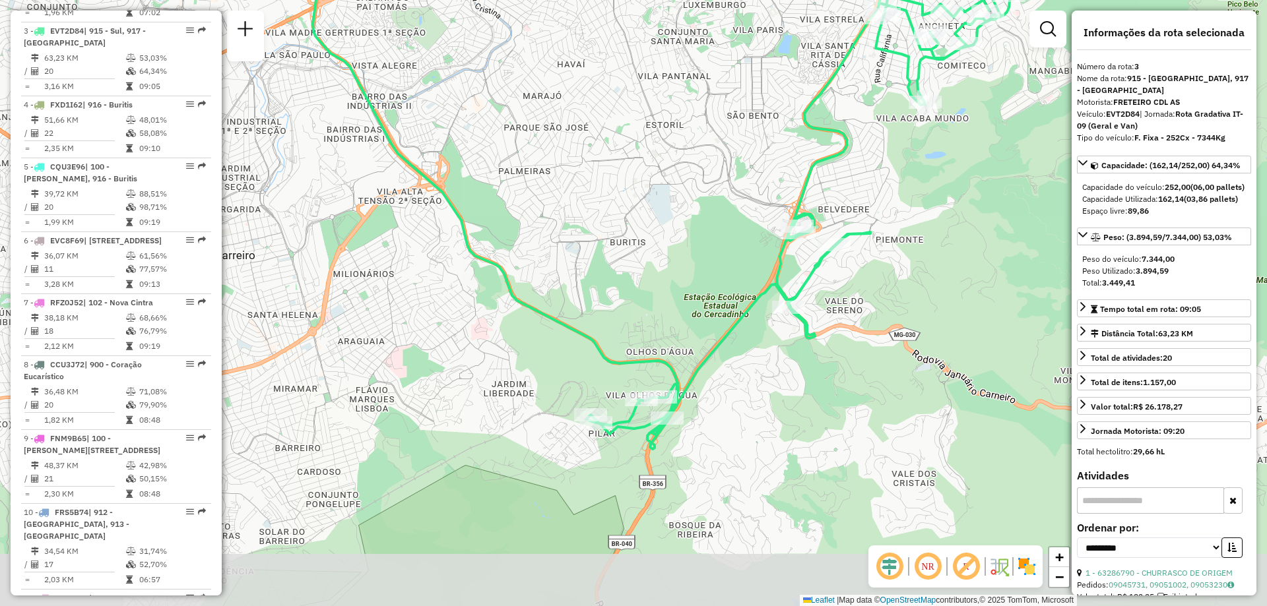
drag, startPoint x: 699, startPoint y: 354, endPoint x: 368, endPoint y: 271, distance: 342.0
click at [368, 271] on div "Janela de atendimento Grade de atendimento Capacidade Transportadoras Veículos …" at bounding box center [633, 303] width 1267 height 606
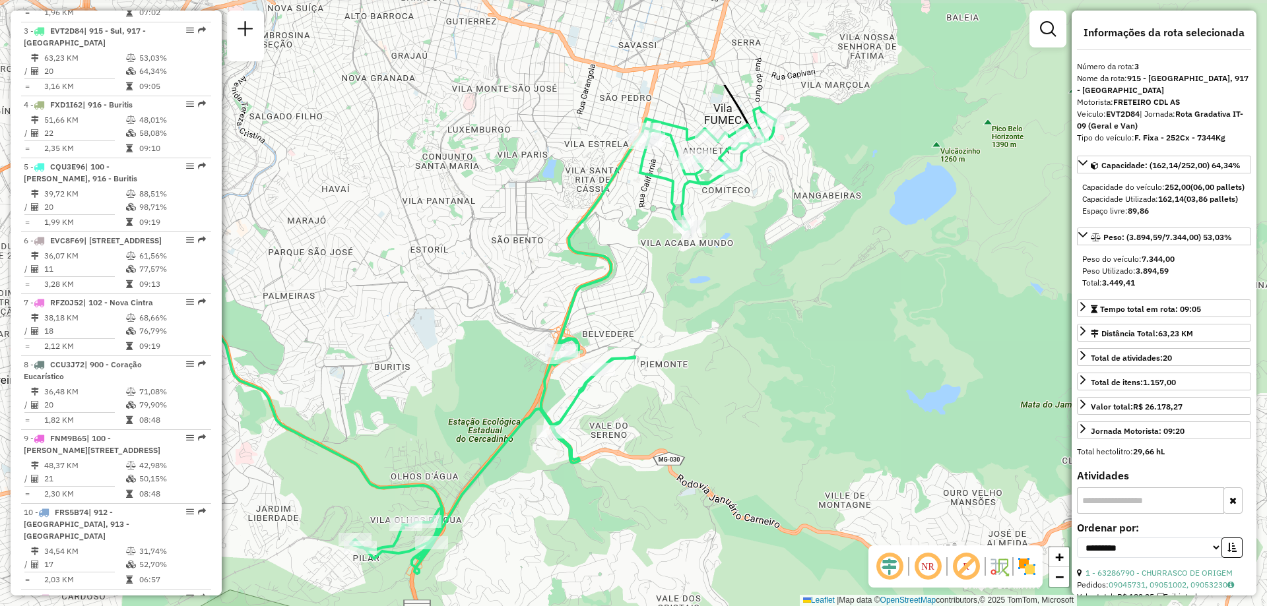
drag, startPoint x: 392, startPoint y: 323, endPoint x: 383, endPoint y: 459, distance: 136.2
click at [383, 459] on div "Janela de atendimento Grade de atendimento Capacidade Transportadoras Veículos …" at bounding box center [633, 303] width 1267 height 606
click at [1027, 579] on div "NR R" at bounding box center [955, 567] width 174 height 42
click at [1028, 573] on img at bounding box center [1026, 566] width 21 height 21
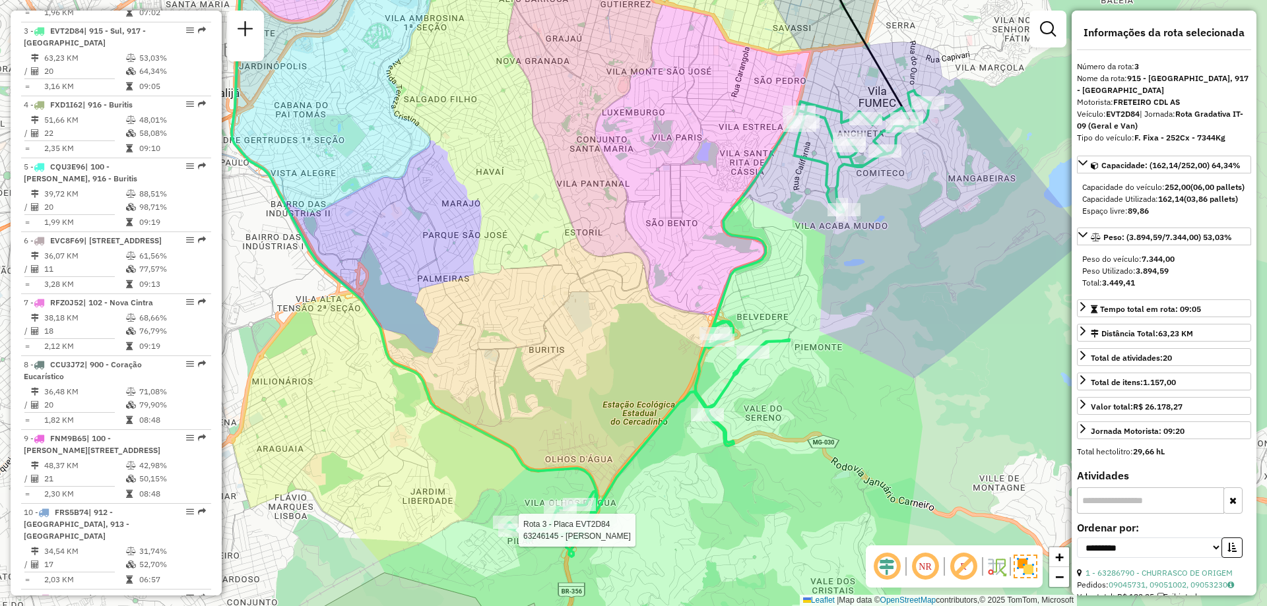
drag, startPoint x: 851, startPoint y: 408, endPoint x: 1006, endPoint y: 392, distance: 155.3
click at [1006, 392] on div "Rota 3 - Placa EVT2D84 63246145 - ALEXSANDRO BARBOSA D Janela de atendimento Gr…" at bounding box center [633, 303] width 1267 height 606
drag, startPoint x: 840, startPoint y: 267, endPoint x: 815, endPoint y: 296, distance: 37.9
click at [815, 296] on div "Rota 3 - Placa EVT2D84 63246145 - ALEXSANDRO BARBOSA D Janela de atendimento Gr…" at bounding box center [633, 303] width 1267 height 606
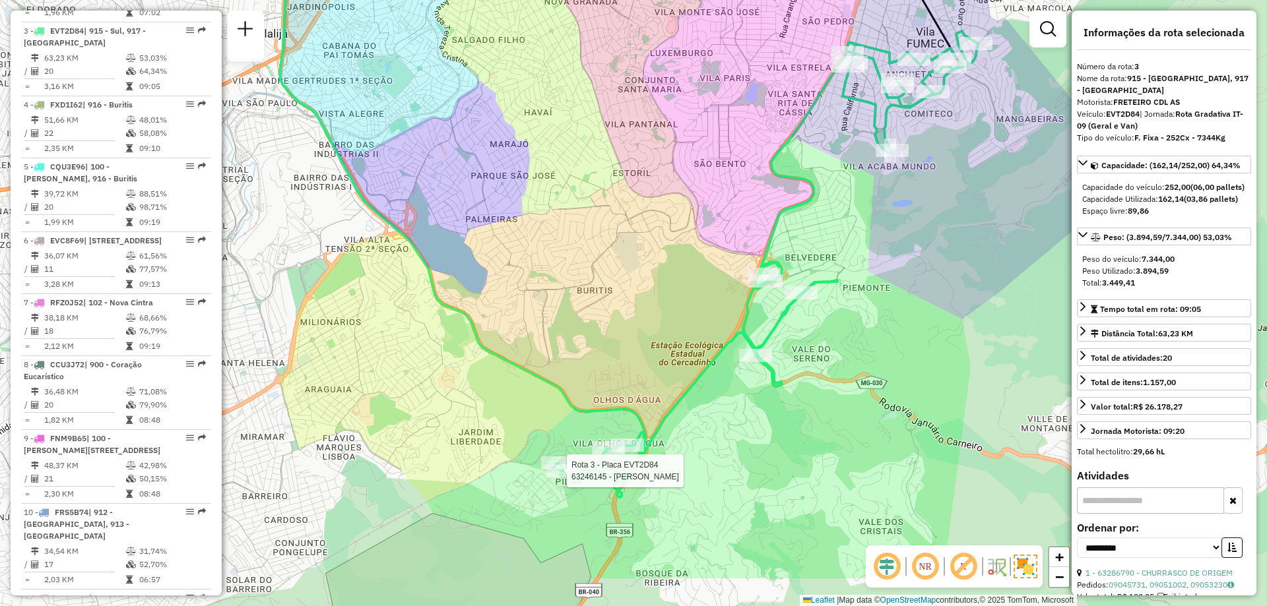
drag, startPoint x: 783, startPoint y: 362, endPoint x: 855, endPoint y: 276, distance: 112.4
click at [855, 276] on div "Rota 3 - Placa EVT2D84 63246145 - ALEXSANDRO BARBOSA D Janela de atendimento Gr…" at bounding box center [633, 303] width 1267 height 606
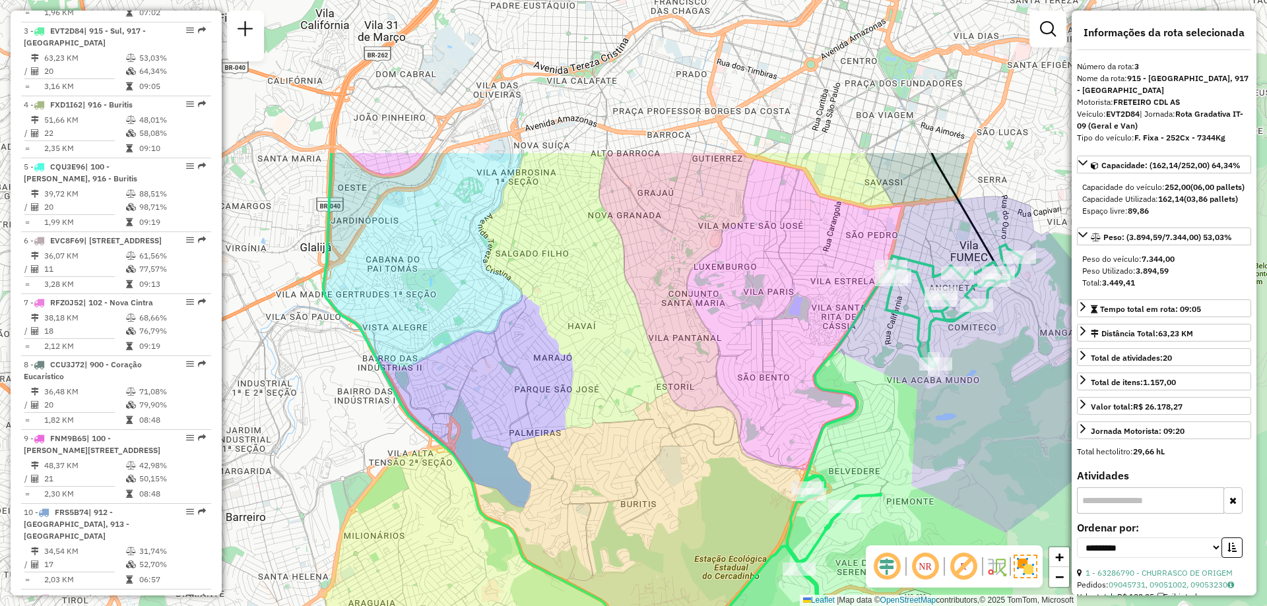
drag, startPoint x: 507, startPoint y: 231, endPoint x: 552, endPoint y: 445, distance: 218.4
click at [552, 445] on div "Rota 3 - Placa EVT2D84 63246145 - ALEXSANDRO BARBOSA D Janela de atendimento Gr…" at bounding box center [633, 303] width 1267 height 606
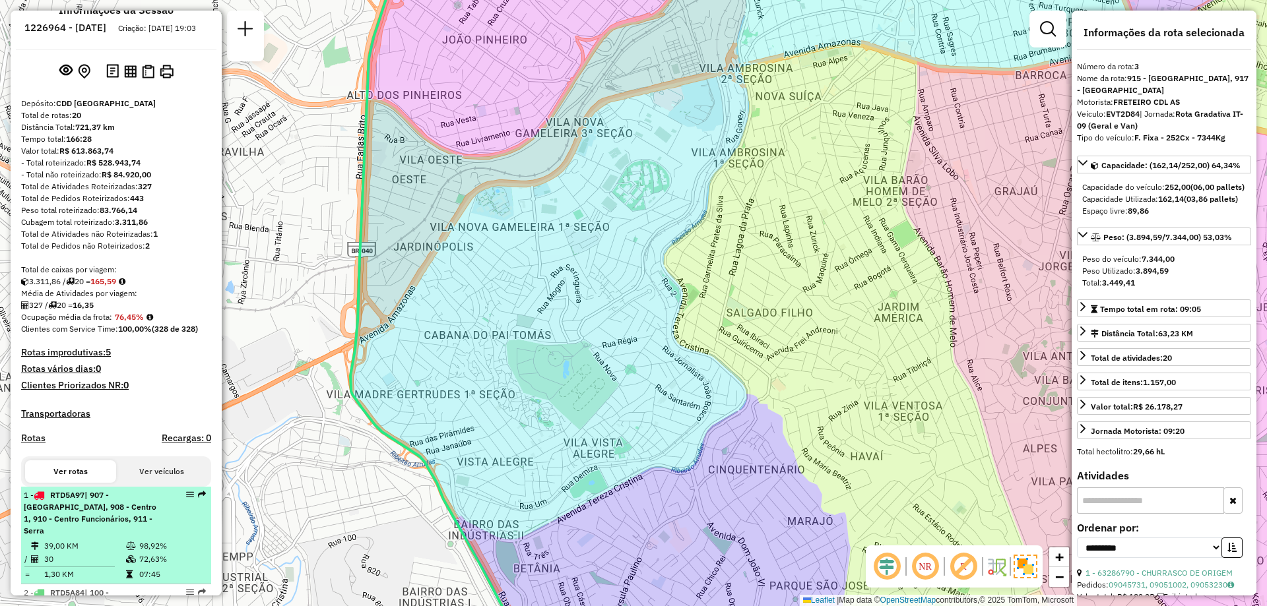
scroll to position [0, 0]
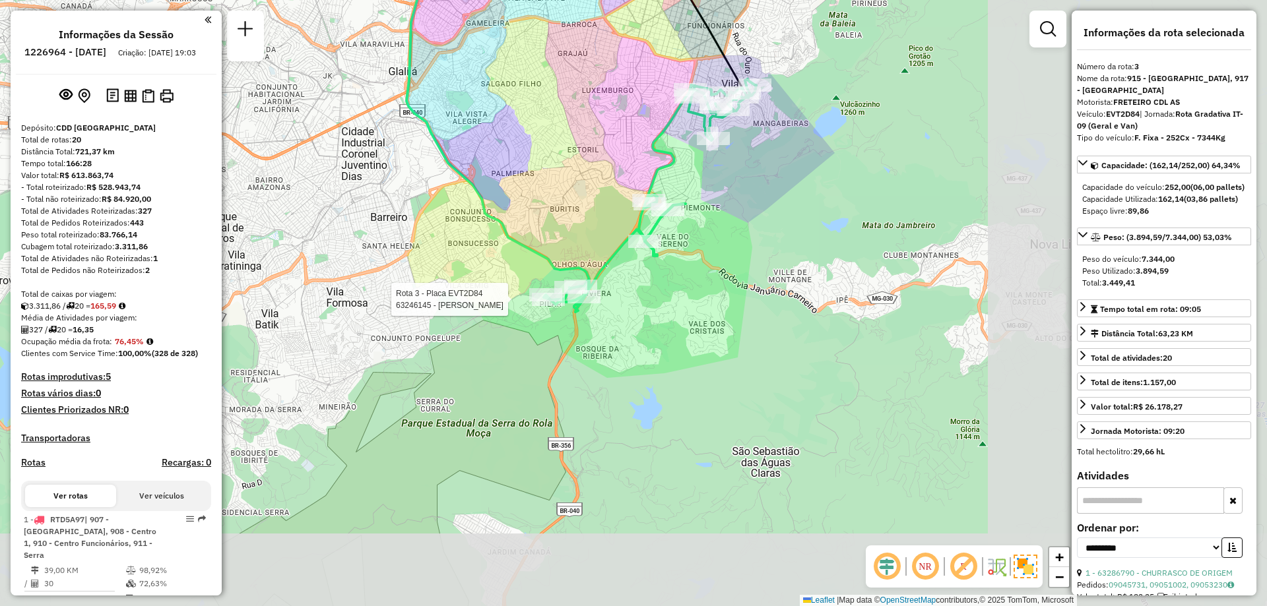
drag, startPoint x: 865, startPoint y: 412, endPoint x: 532, endPoint y: 195, distance: 397.7
click at [532, 195] on div "Rota 3 - Placa EVT2D84 63246145 - ALEXSANDRO BARBOSA D Janela de atendimento Gr…" at bounding box center [633, 303] width 1267 height 606
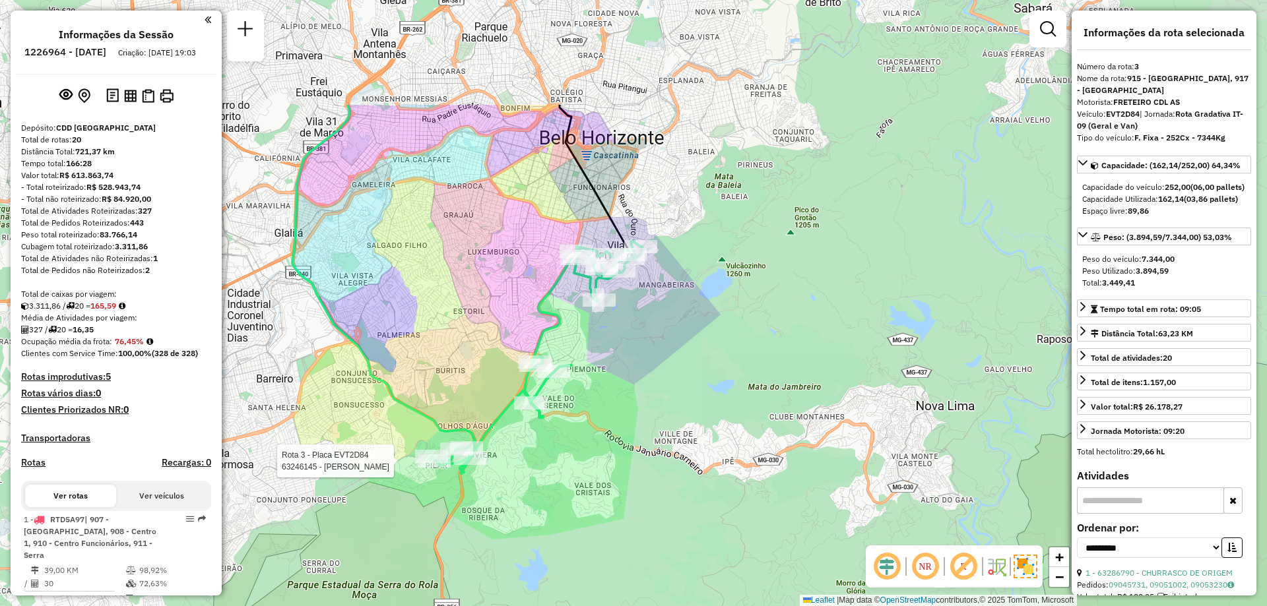
drag, startPoint x: 670, startPoint y: 236, endPoint x: 561, endPoint y: 399, distance: 196.0
click at [561, 399] on div "Rota 3 - Placa EVT2D84 63246145 - ALEXSANDRO BARBOSA D Janela de atendimento Gr…" at bounding box center [633, 303] width 1267 height 606
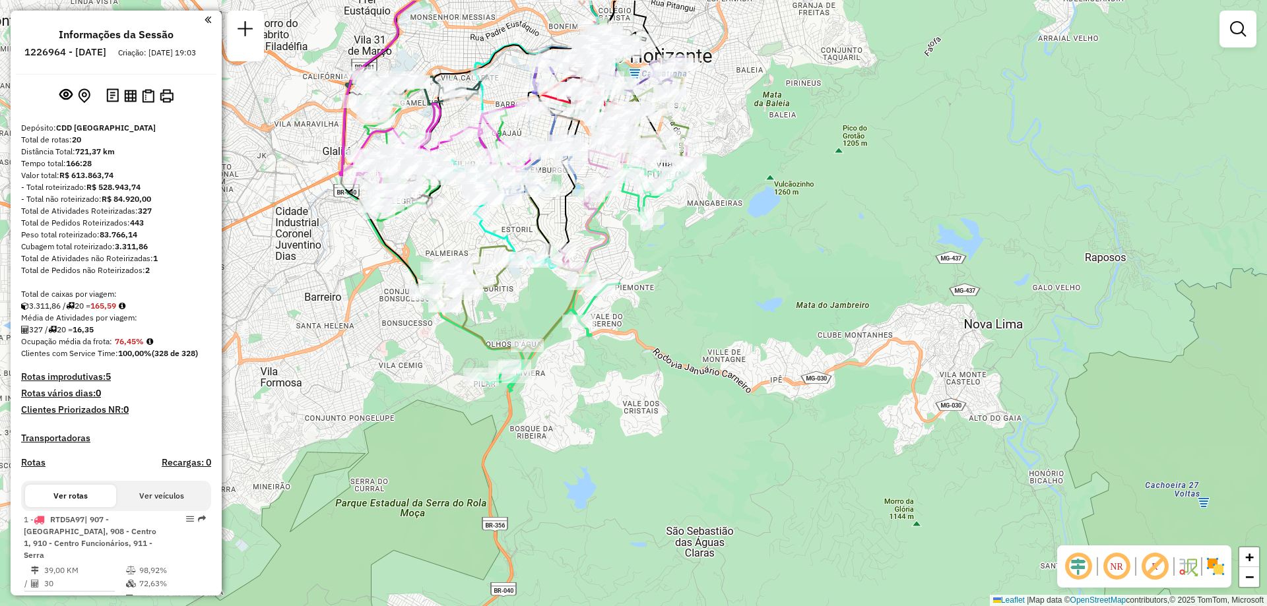
drag, startPoint x: 608, startPoint y: 295, endPoint x: 658, endPoint y: 354, distance: 77.2
click at [658, 354] on div "Janela de atendimento Grade de atendimento Capacidade Transportadoras Veículos …" at bounding box center [633, 303] width 1267 height 606
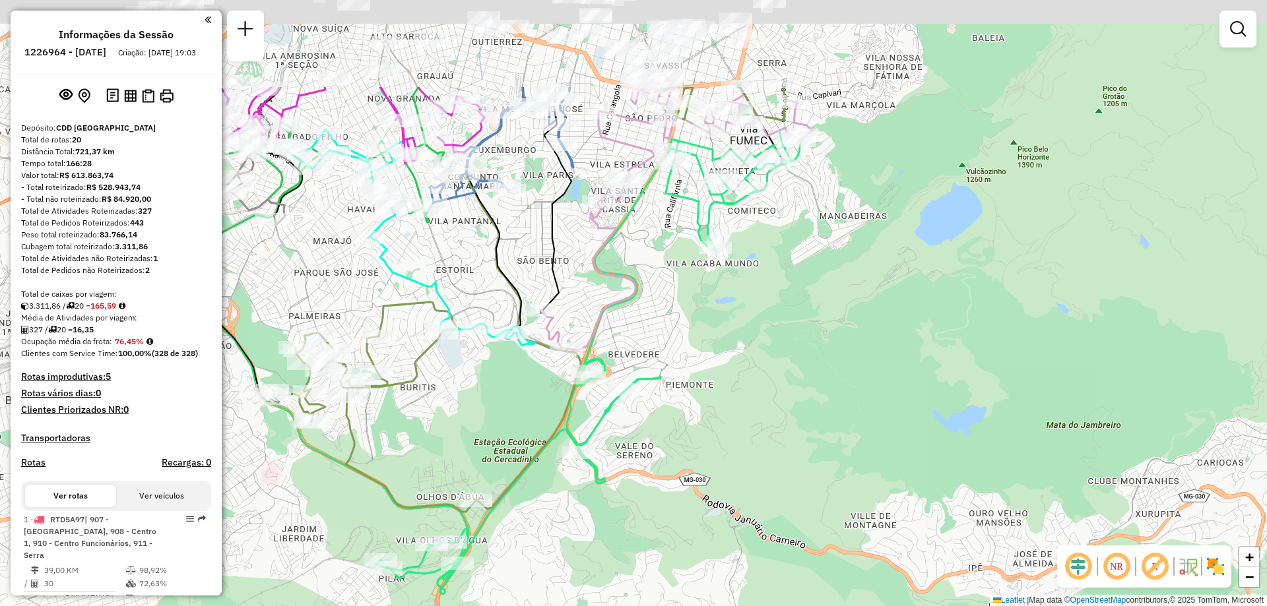
drag, startPoint x: 623, startPoint y: 259, endPoint x: 707, endPoint y: 443, distance: 201.7
click at [707, 443] on div "Janela de atendimento Grade de atendimento Capacidade Transportadoras Veículos …" at bounding box center [633, 303] width 1267 height 606
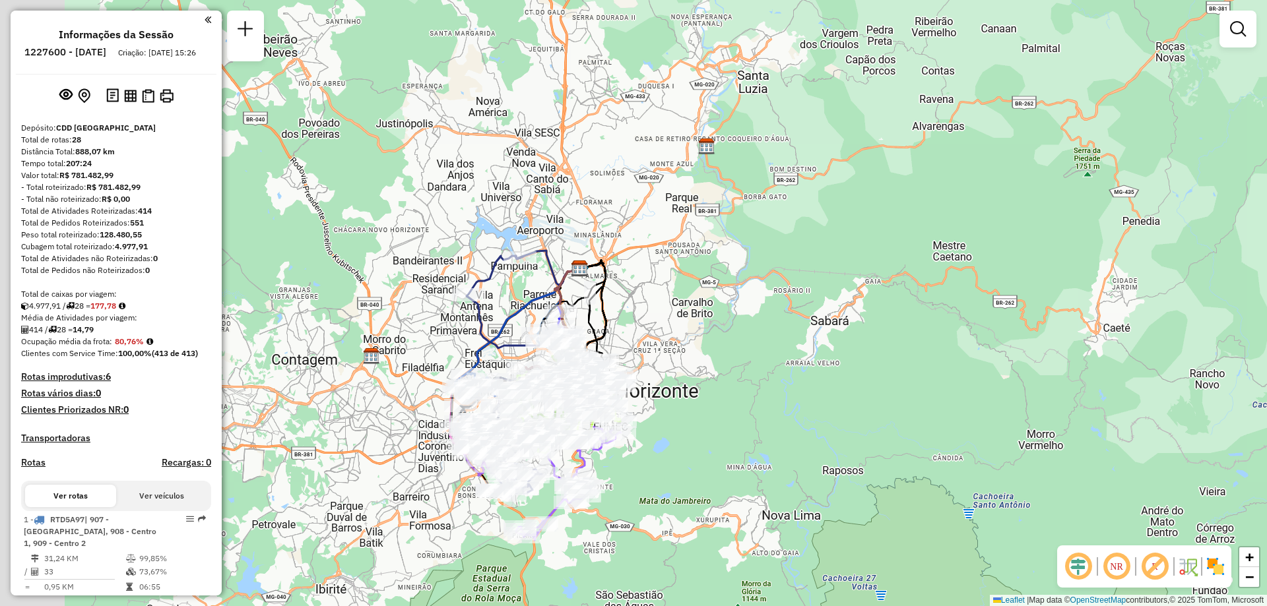
drag, startPoint x: 627, startPoint y: 431, endPoint x: 821, endPoint y: 401, distance: 196.2
click at [821, 401] on div "Janela de atendimento Grade de atendimento Capacidade Transportadoras Veículos …" at bounding box center [633, 303] width 1267 height 606
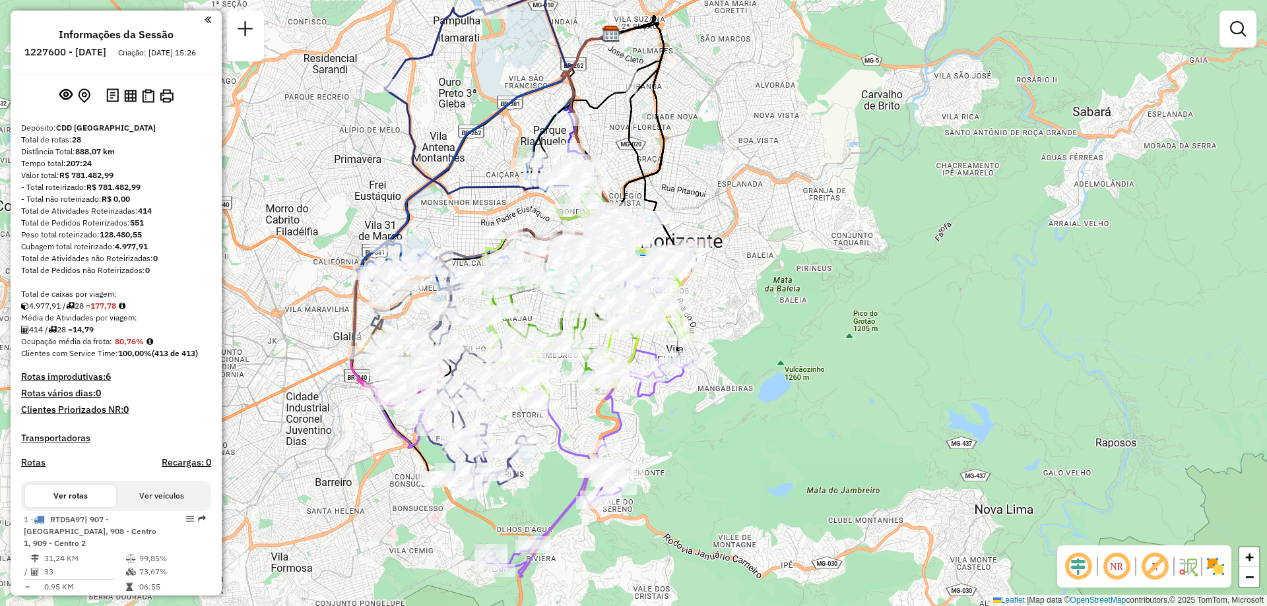
select select "**********"
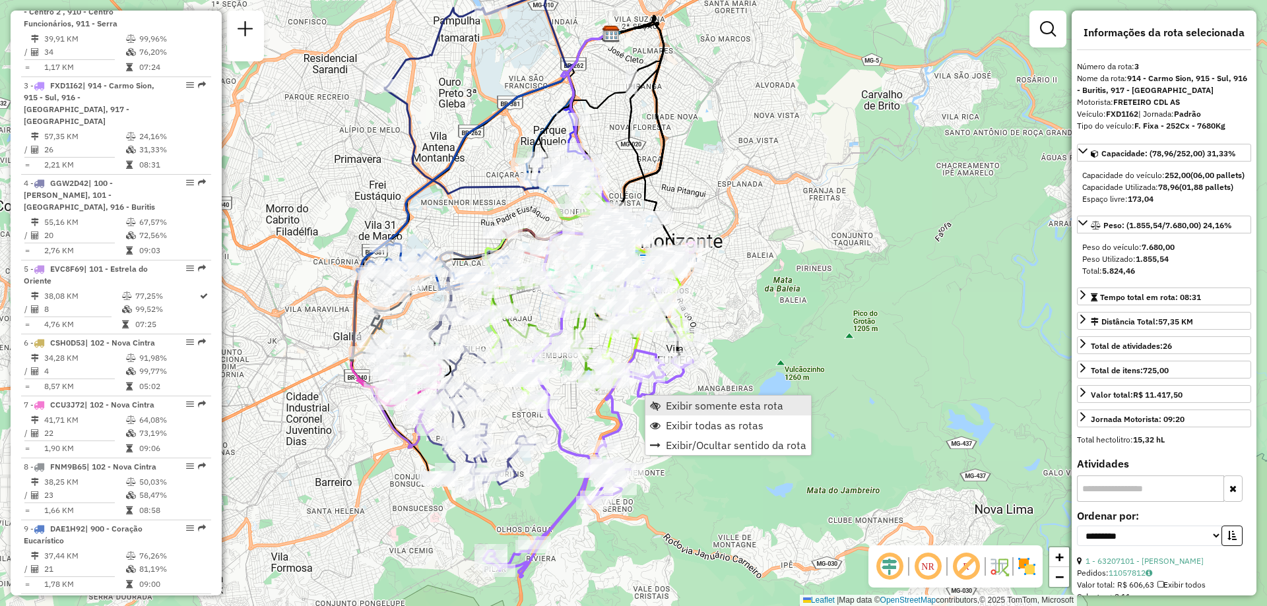
scroll to position [672, 0]
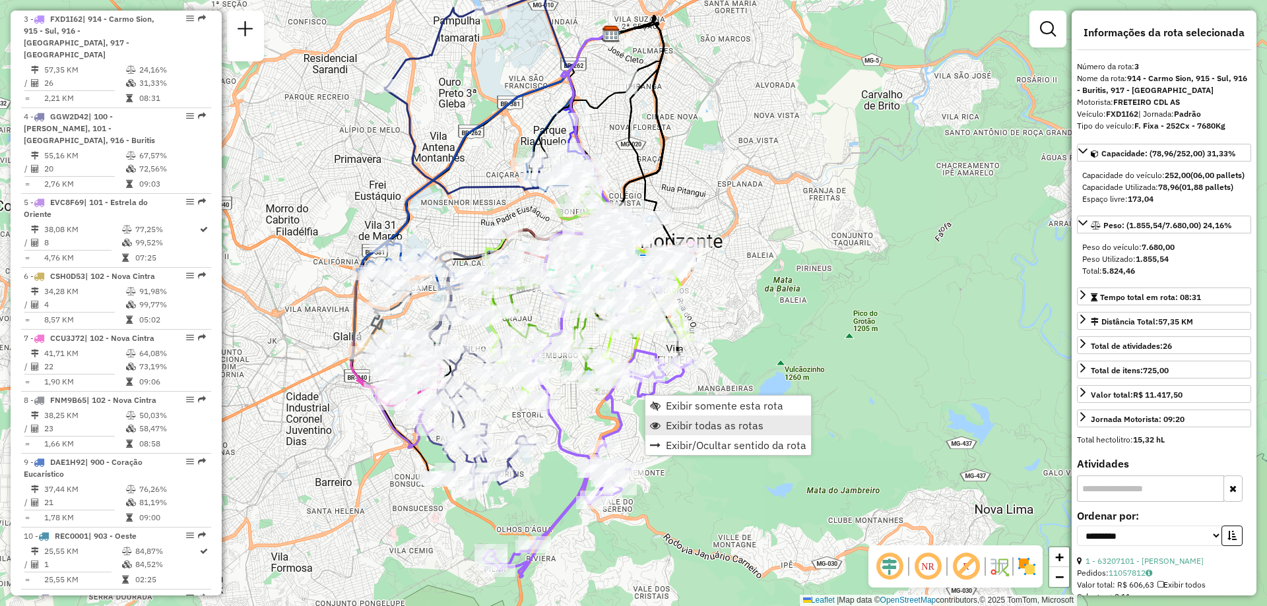
click at [685, 420] on span "Exibir todas as rotas" at bounding box center [715, 425] width 98 height 11
click at [679, 408] on span "Exibir somente esta rota" at bounding box center [731, 406] width 117 height 11
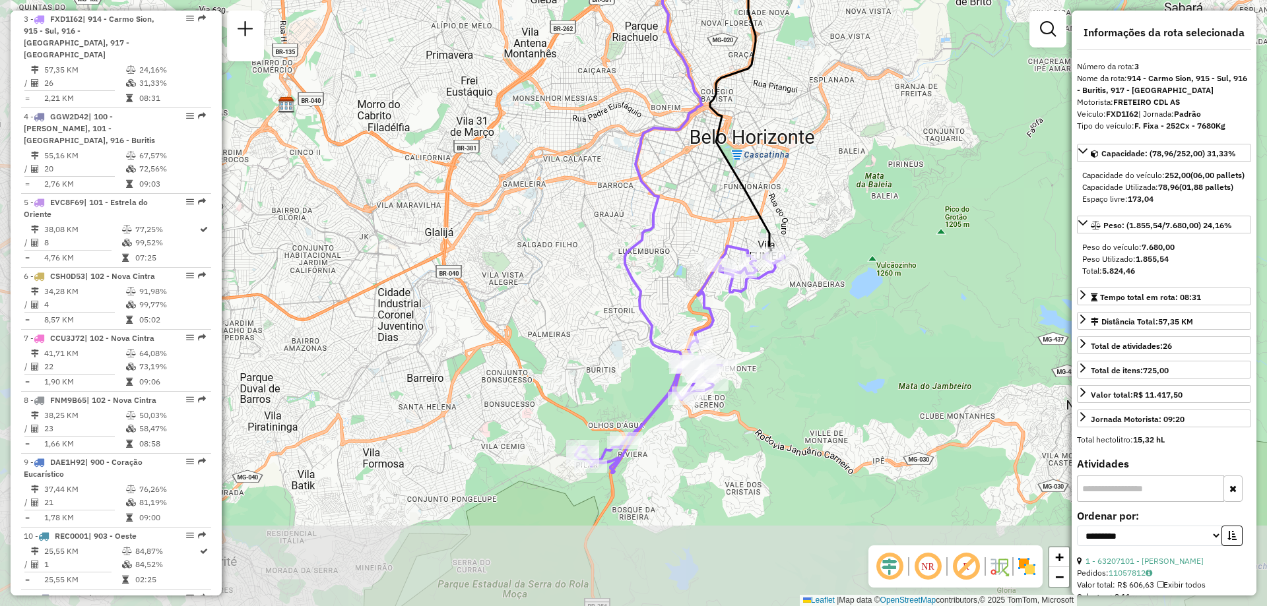
drag, startPoint x: 708, startPoint y: 433, endPoint x: 745, endPoint y: 343, distance: 97.7
click at [745, 343] on div "Janela de atendimento Grade de atendimento Capacidade Transportadoras Veículos …" at bounding box center [633, 303] width 1267 height 606
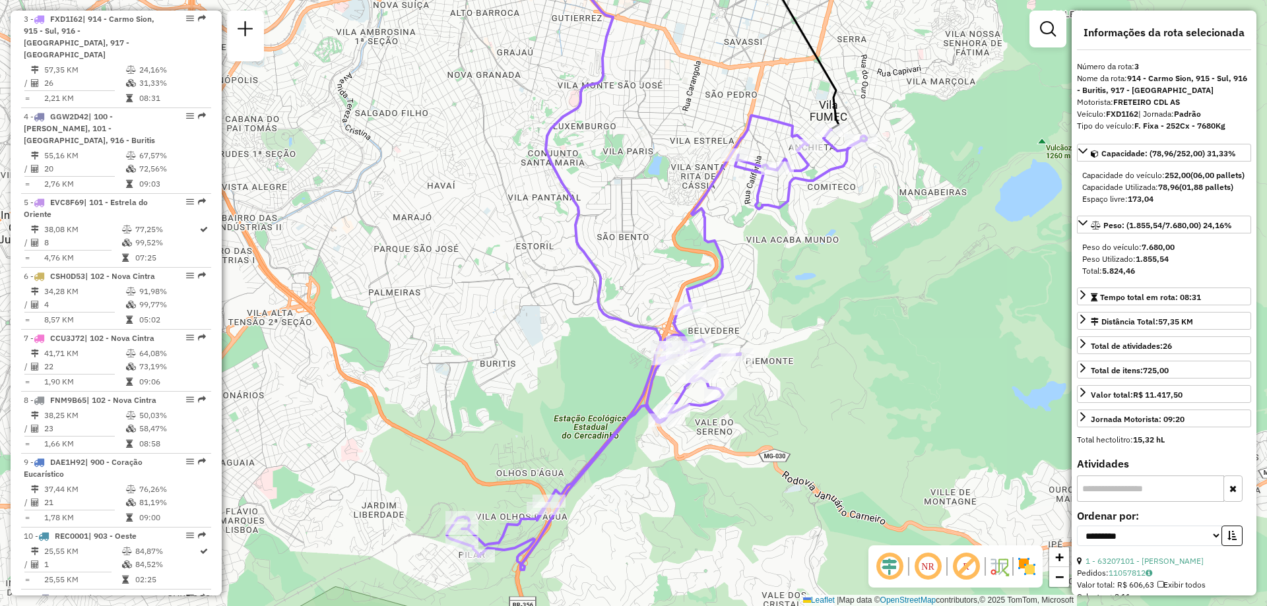
click at [784, 341] on div "Janela de atendimento Grade de atendimento Capacidade Transportadoras Veículos …" at bounding box center [633, 303] width 1267 height 606
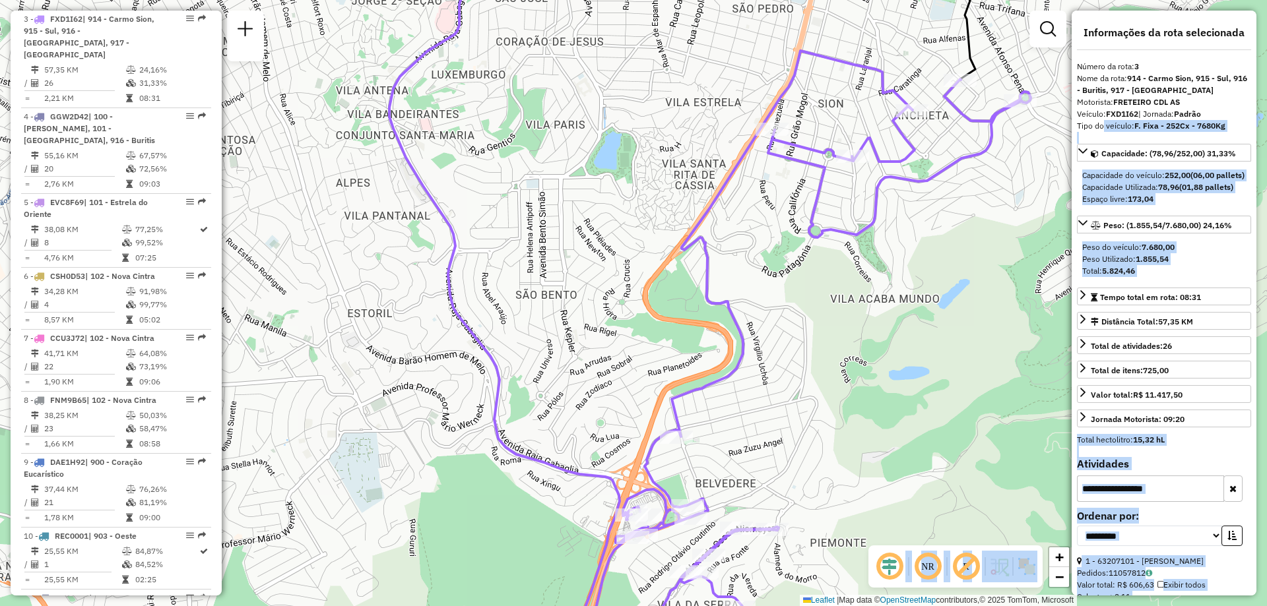
drag, startPoint x: 1097, startPoint y: 130, endPoint x: 947, endPoint y: 220, distance: 174.0
click at [947, 220] on hb-router-mapa "Informações da Sessão 1227600 - [DATE] Criação: [DATE] 15:26 Depósito: CDD [GEO…" at bounding box center [633, 303] width 1267 height 606
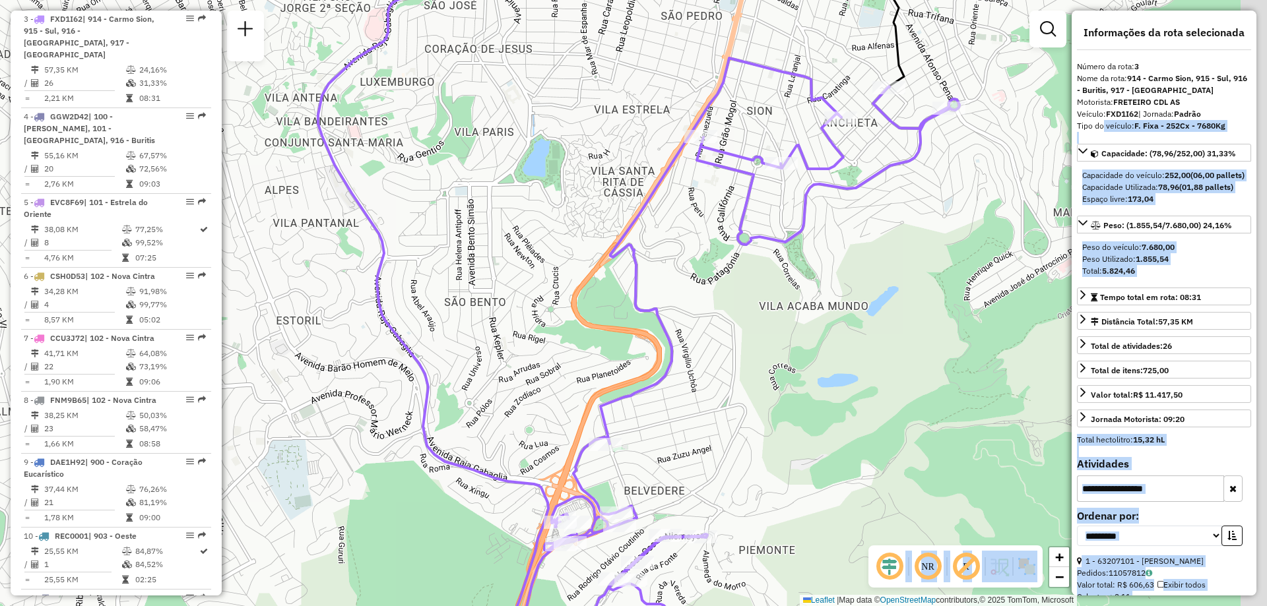
drag, startPoint x: 941, startPoint y: 119, endPoint x: 842, endPoint y: 127, distance: 99.3
click at [842, 127] on div "Rota 3 - Placa FXD1I62 63228143 - BAR E CAFE SANDRA LT [PERSON_NAME] de atendim…" at bounding box center [633, 303] width 1267 height 606
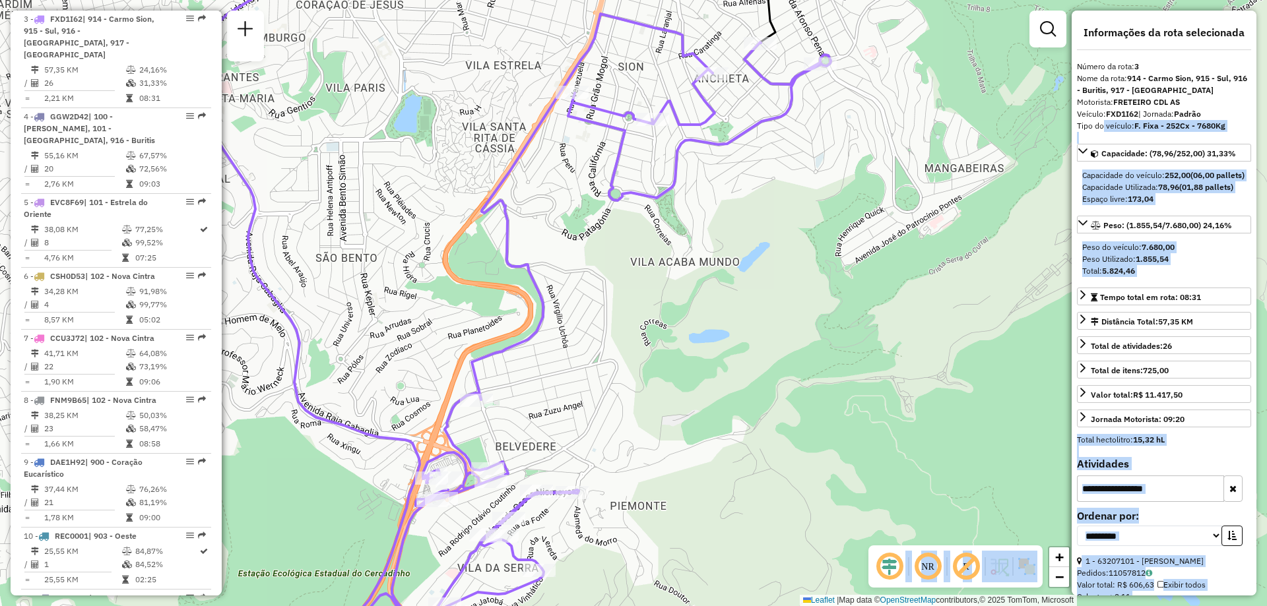
drag, startPoint x: 878, startPoint y: 189, endPoint x: 760, endPoint y: 121, distance: 135.4
click at [760, 121] on icon at bounding box center [592, 318] width 477 height 608
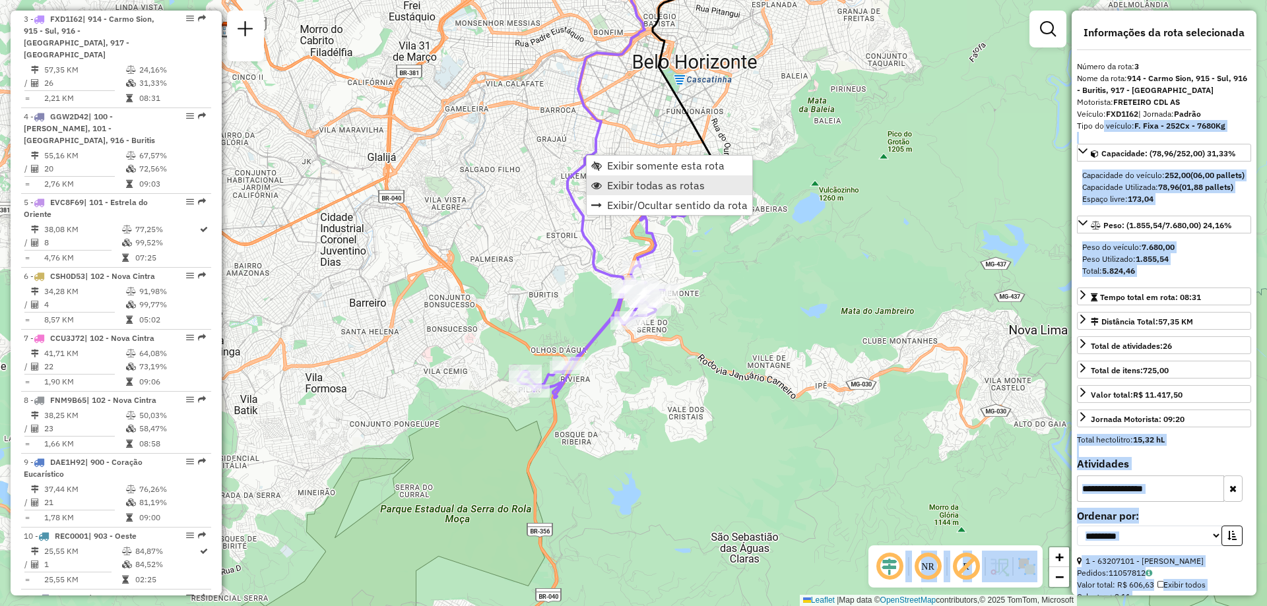
click at [632, 189] on span "Exibir todas as rotas" at bounding box center [656, 185] width 98 height 11
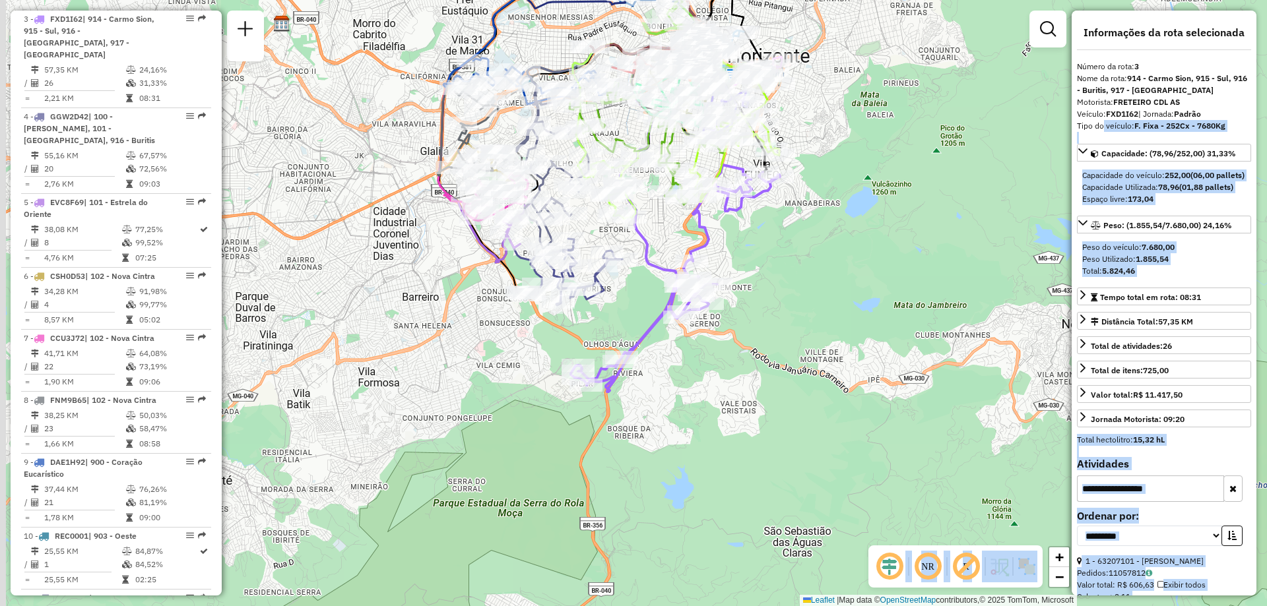
drag, startPoint x: 328, startPoint y: 276, endPoint x: 395, endPoint y: 269, distance: 67.7
click at [395, 269] on div "Janela de atendimento Grade de atendimento Capacidade Transportadoras Veículos …" at bounding box center [633, 303] width 1267 height 606
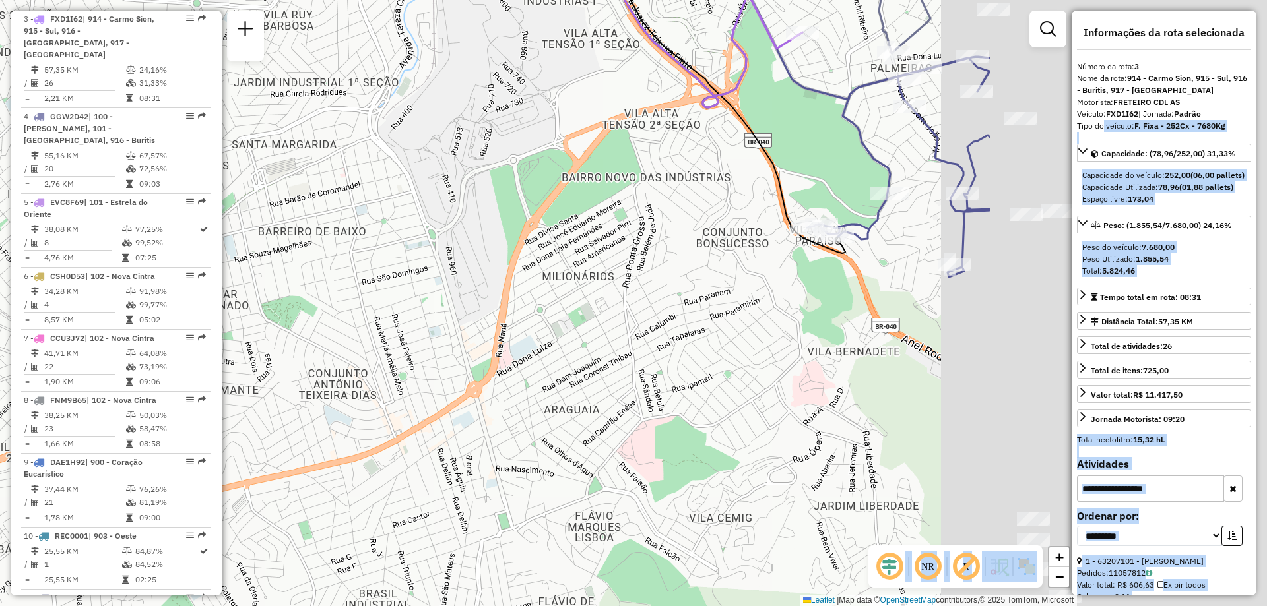
drag, startPoint x: 722, startPoint y: 286, endPoint x: 309, endPoint y: 245, distance: 415.0
click at [309, 245] on div "Janela de atendimento Grade de atendimento Capacidade Transportadoras Veículos …" at bounding box center [633, 303] width 1267 height 606
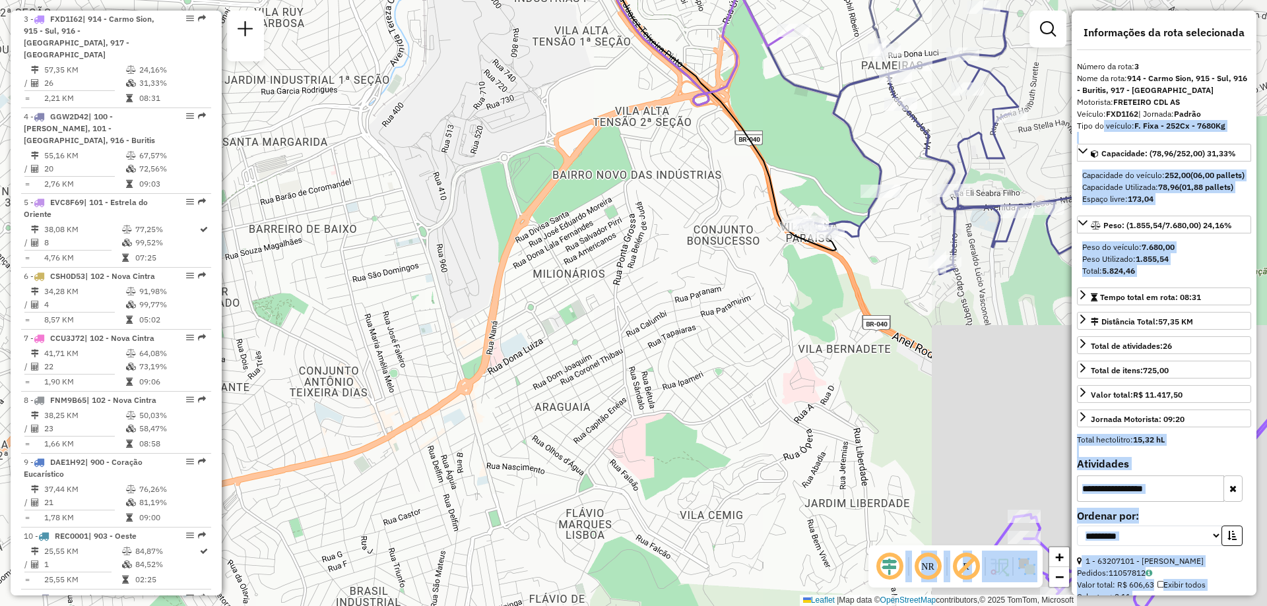
drag, startPoint x: 629, startPoint y: 162, endPoint x: 602, endPoint y: 220, distance: 64.4
click at [602, 220] on div "Janela de atendimento Grade de atendimento Capacidade Transportadoras Veículos …" at bounding box center [633, 303] width 1267 height 606
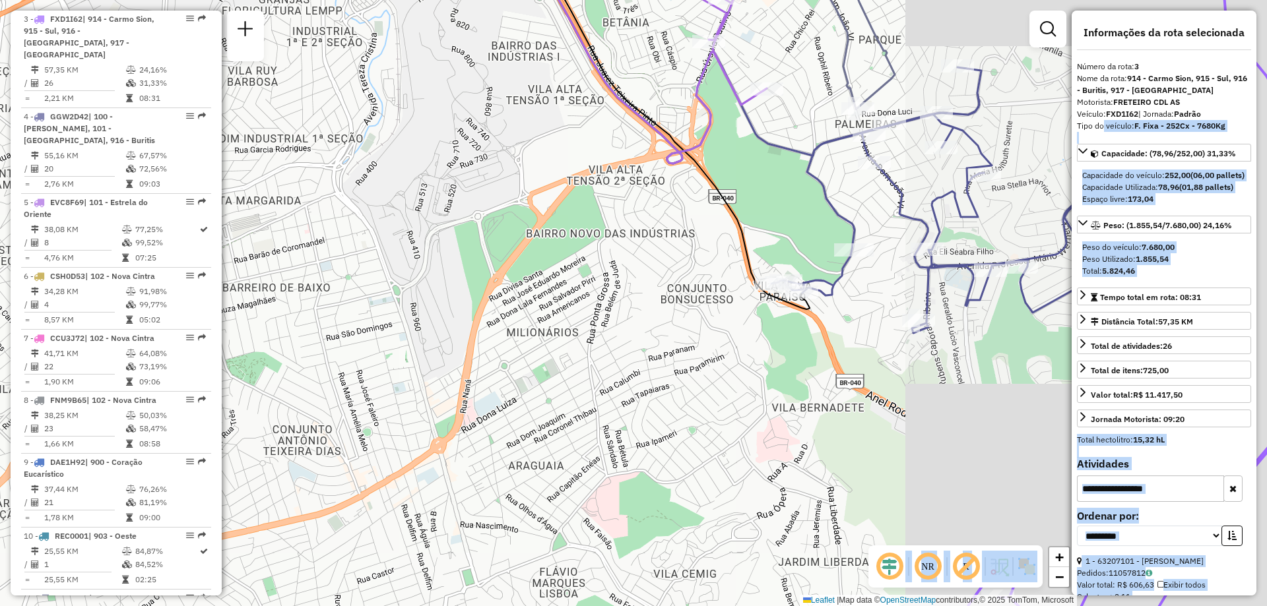
drag, startPoint x: 625, startPoint y: 106, endPoint x: 628, endPoint y: 253, distance: 147.8
click at [628, 164] on icon at bounding box center [647, 51] width 240 height 224
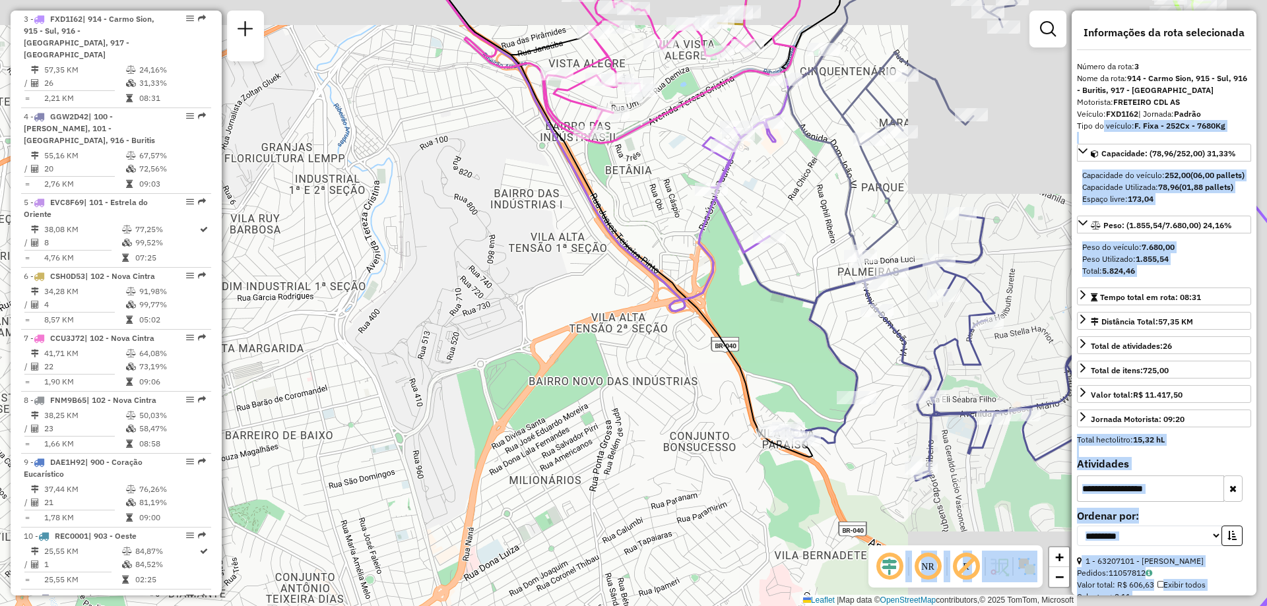
drag, startPoint x: 691, startPoint y: 193, endPoint x: 730, endPoint y: 369, distance: 181.1
click at [730, 369] on div "Janela de atendimento Grade de atendimento Capacidade Transportadoras Veículos …" at bounding box center [633, 303] width 1267 height 606
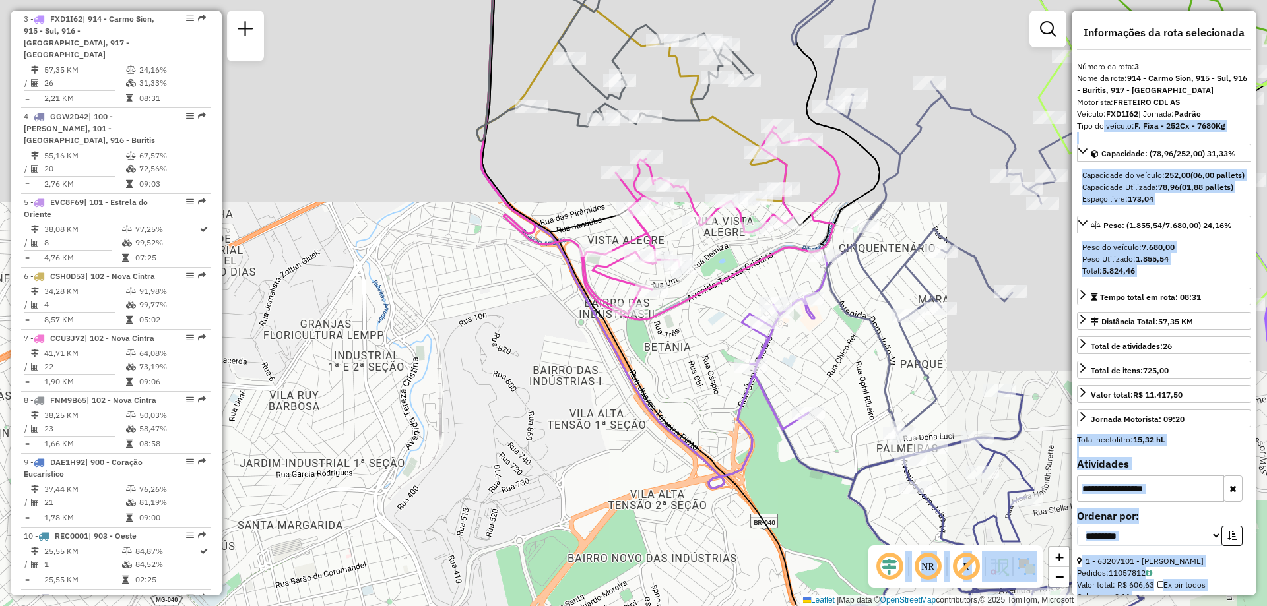
drag, startPoint x: 688, startPoint y: 158, endPoint x: 699, endPoint y: 199, distance: 41.6
click at [699, 199] on div "Janela de atendimento Grade de atendimento Capacidade Transportadoras Veículos …" at bounding box center [633, 303] width 1267 height 606
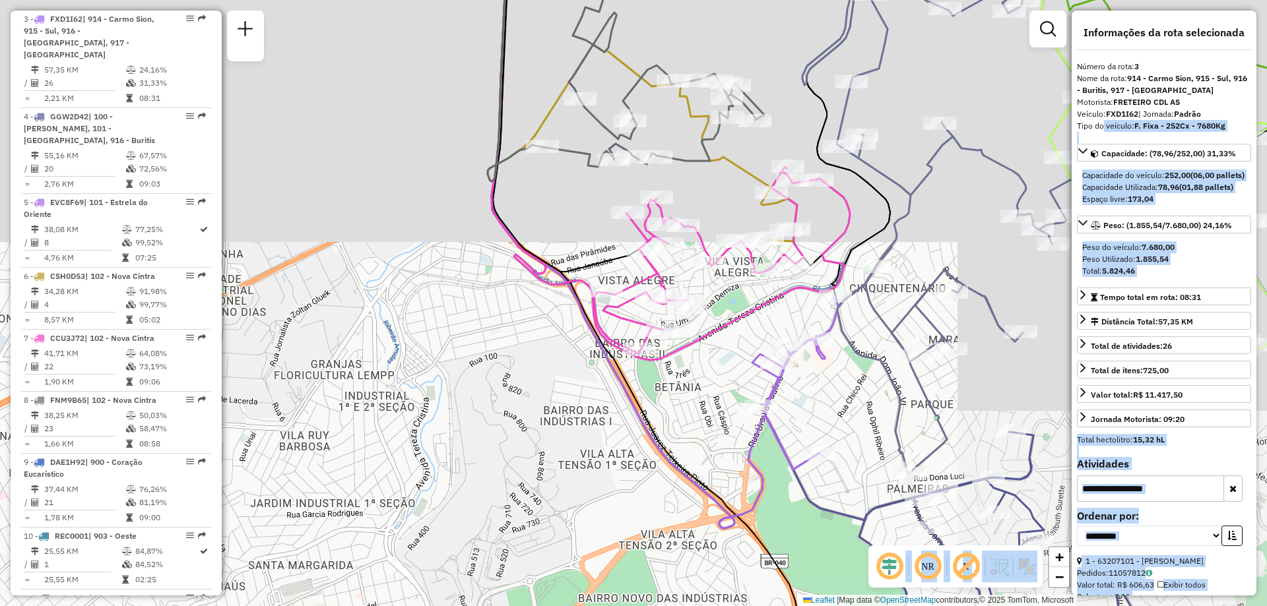
drag, startPoint x: 463, startPoint y: 259, endPoint x: 449, endPoint y: 261, distance: 14.6
click at [449, 261] on div "Janela de atendimento Grade de atendimento Capacidade Transportadoras Veículos …" at bounding box center [633, 303] width 1267 height 606
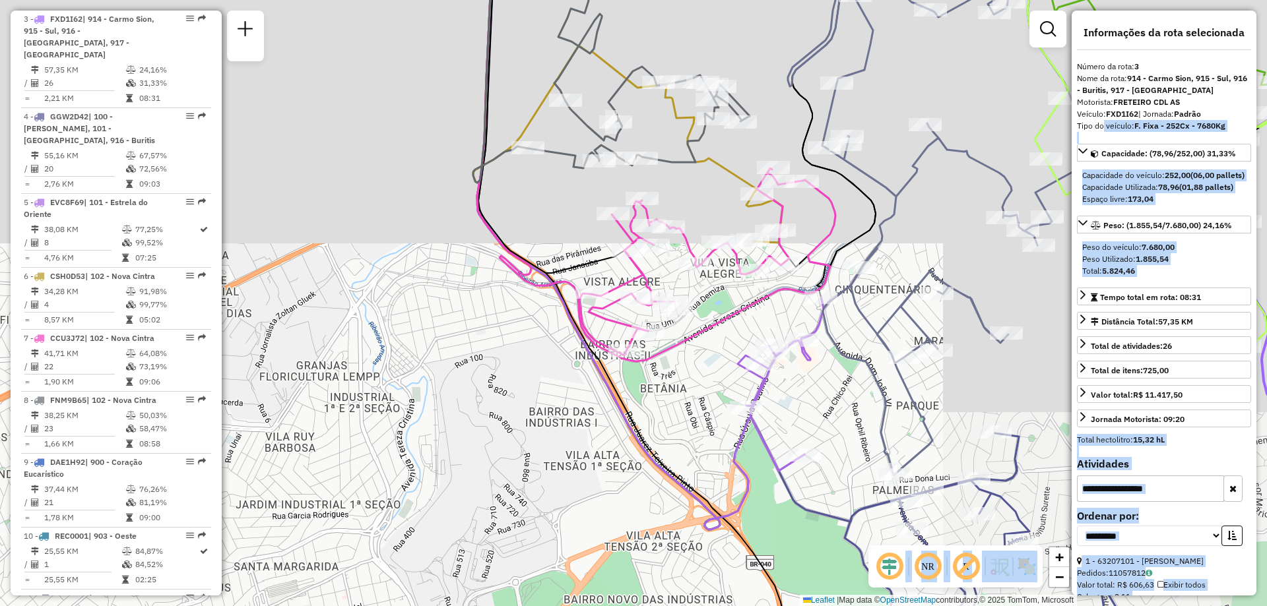
drag, startPoint x: 437, startPoint y: 232, endPoint x: 397, endPoint y: 323, distance: 99.5
click at [397, 323] on div "Janela de atendimento Grade de atendimento Capacidade Transportadoras Veículos …" at bounding box center [633, 303] width 1267 height 606
